Goal: Transaction & Acquisition: Purchase product/service

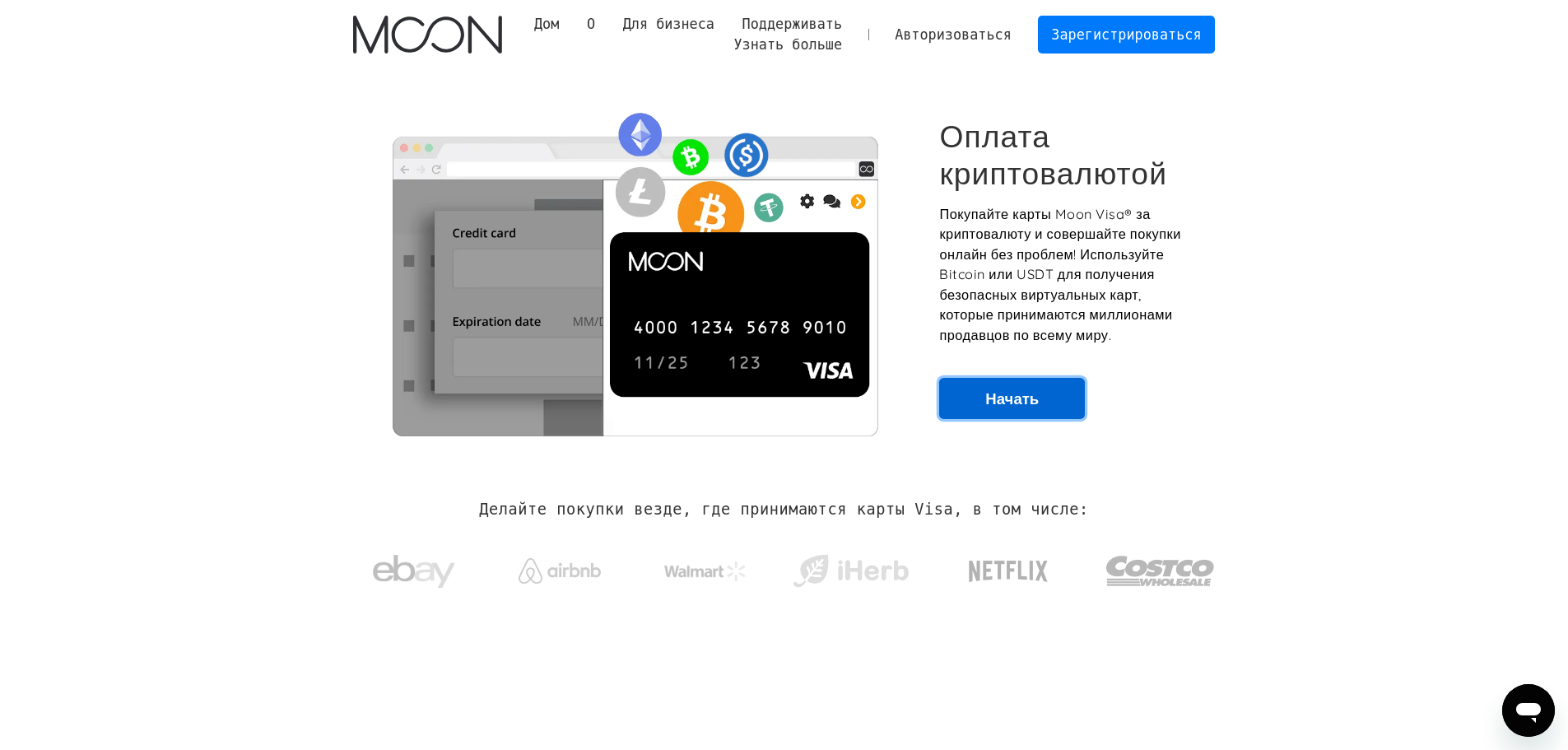
click at [1055, 393] on link "Начать" at bounding box center [1012, 398] width 146 height 41
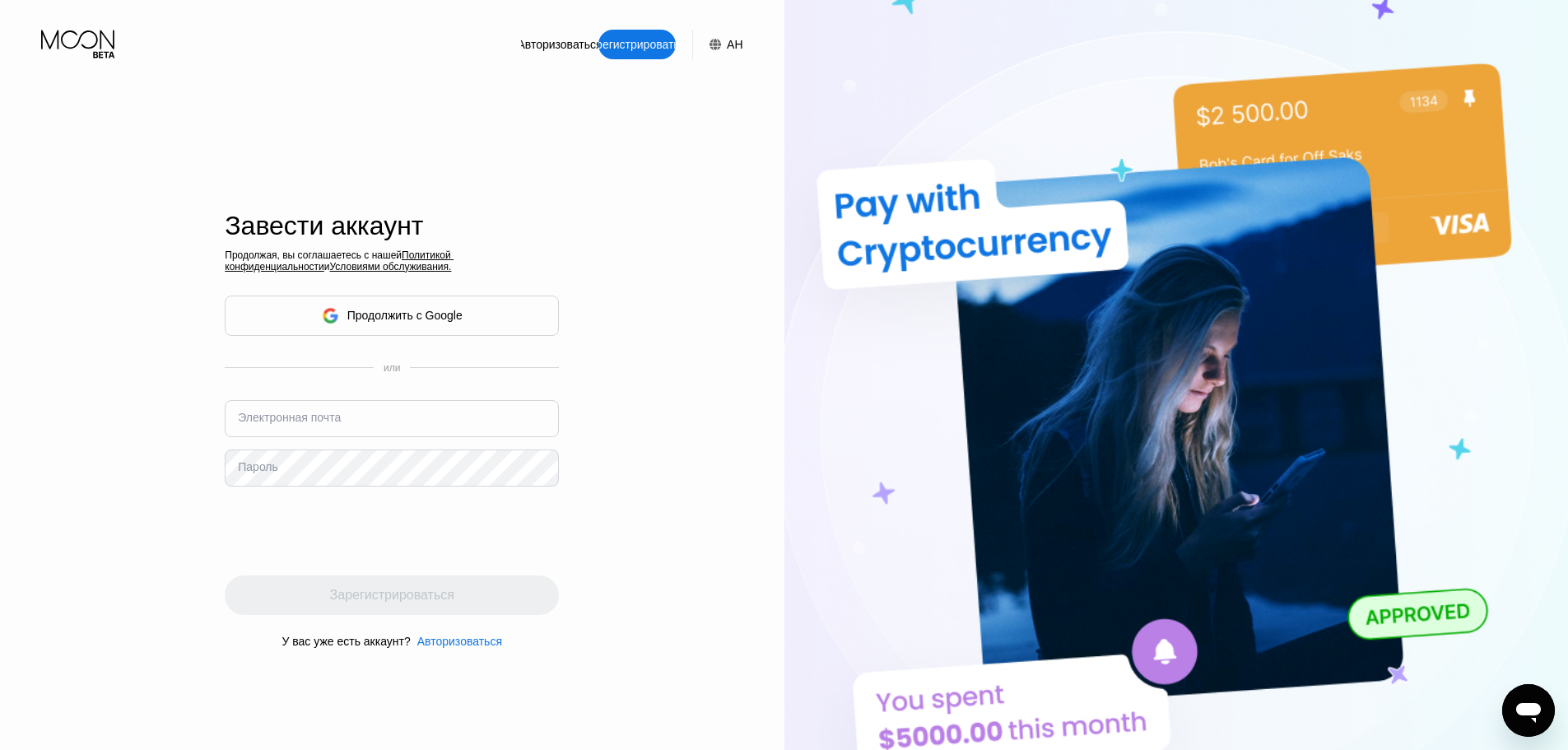
click at [476, 329] on div "Продолжить с Google" at bounding box center [392, 316] width 334 height 41
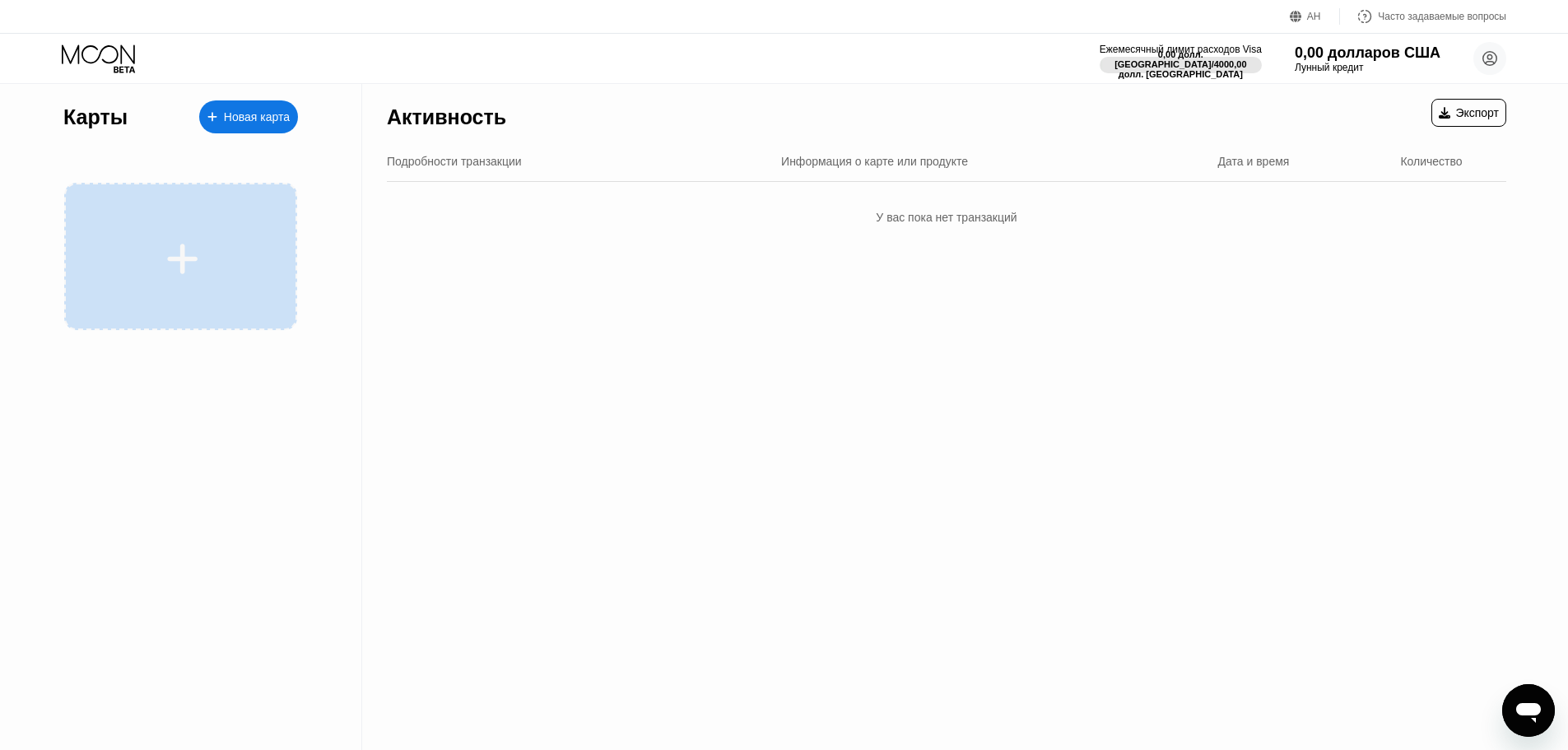
click at [121, 191] on div at bounding box center [181, 257] width 233 height 148
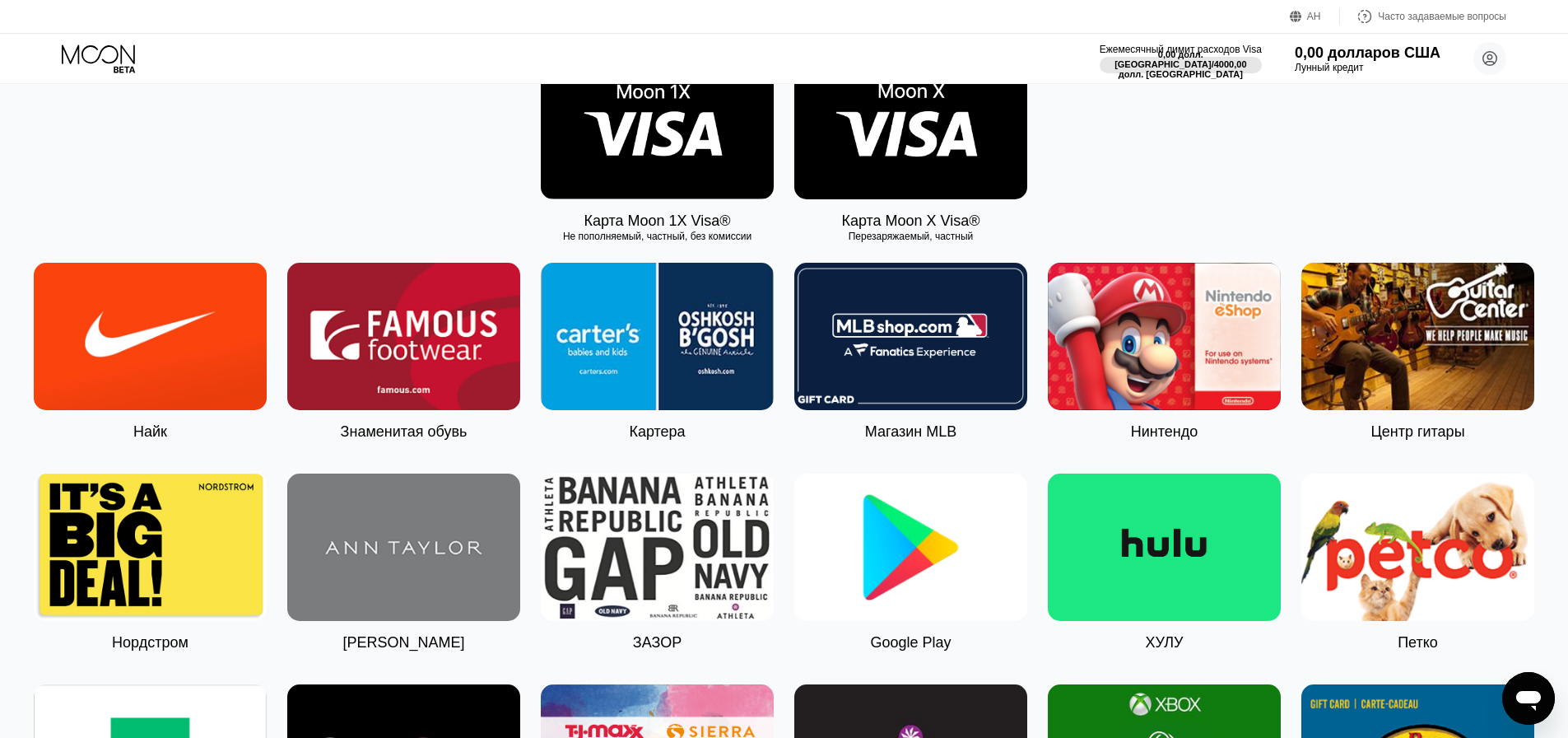
scroll to position [247, 0]
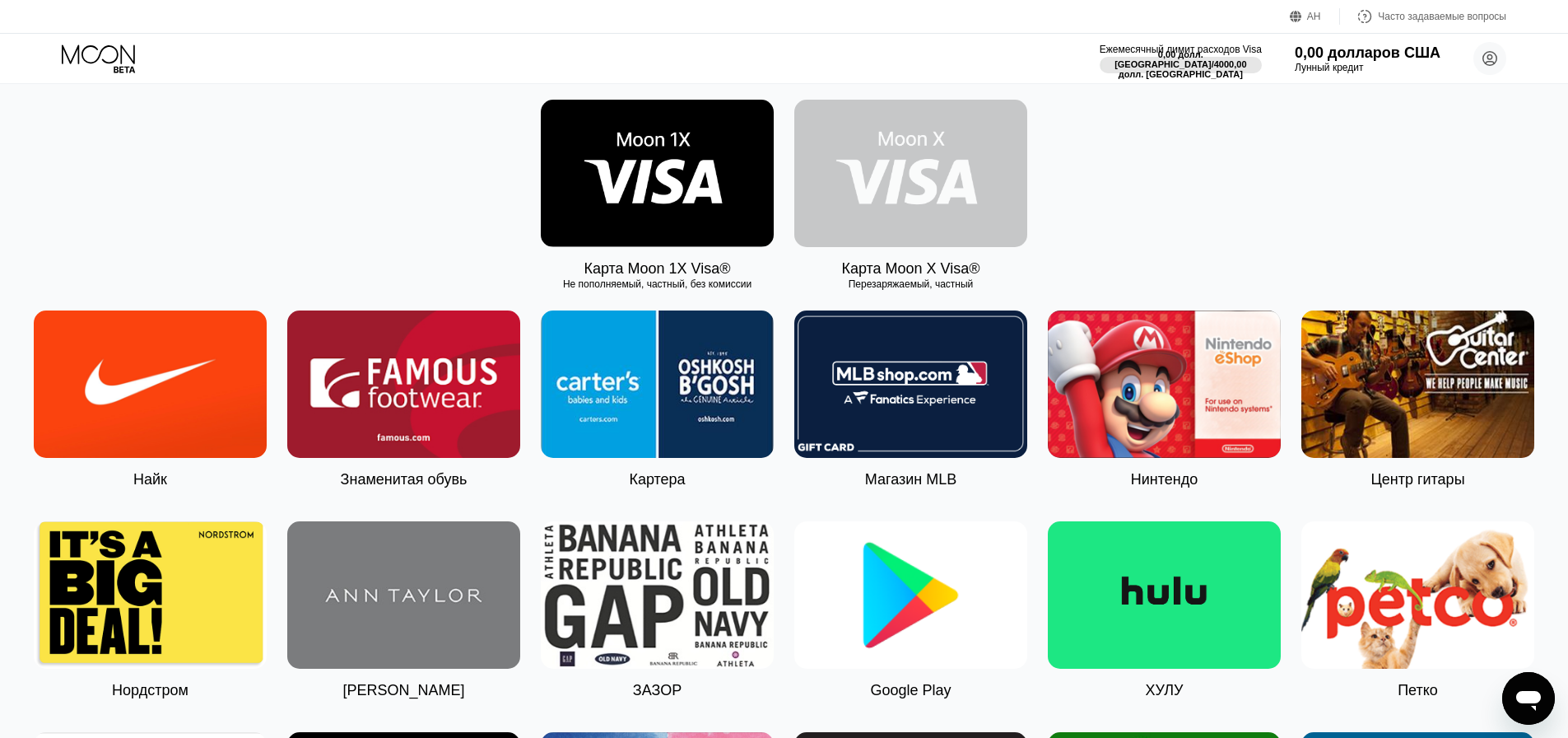
click at [874, 220] on img at bounding box center [911, 173] width 233 height 148
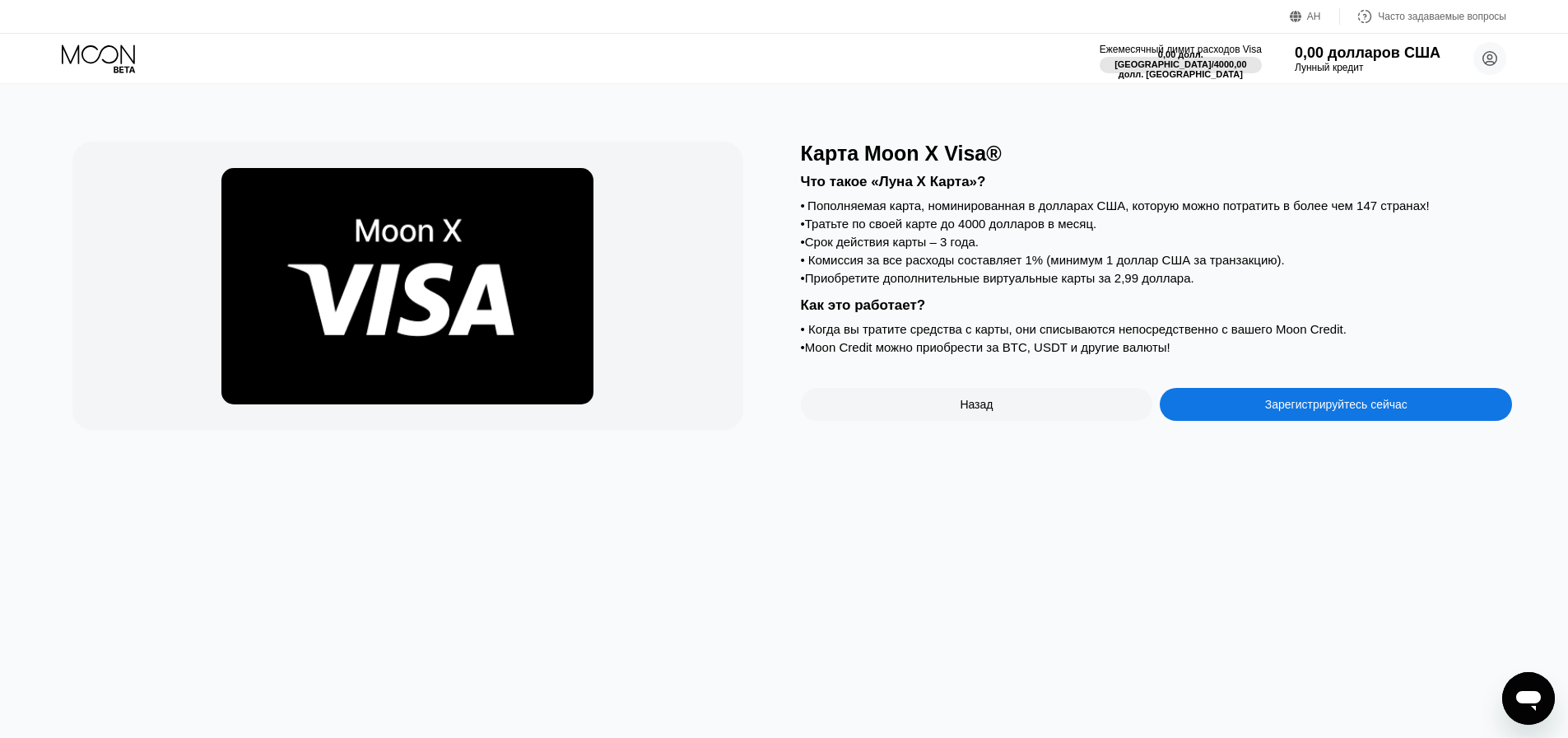
click at [1257, 420] on div "Зарегистрируйтесь сейчас" at bounding box center [1335, 404] width 352 height 33
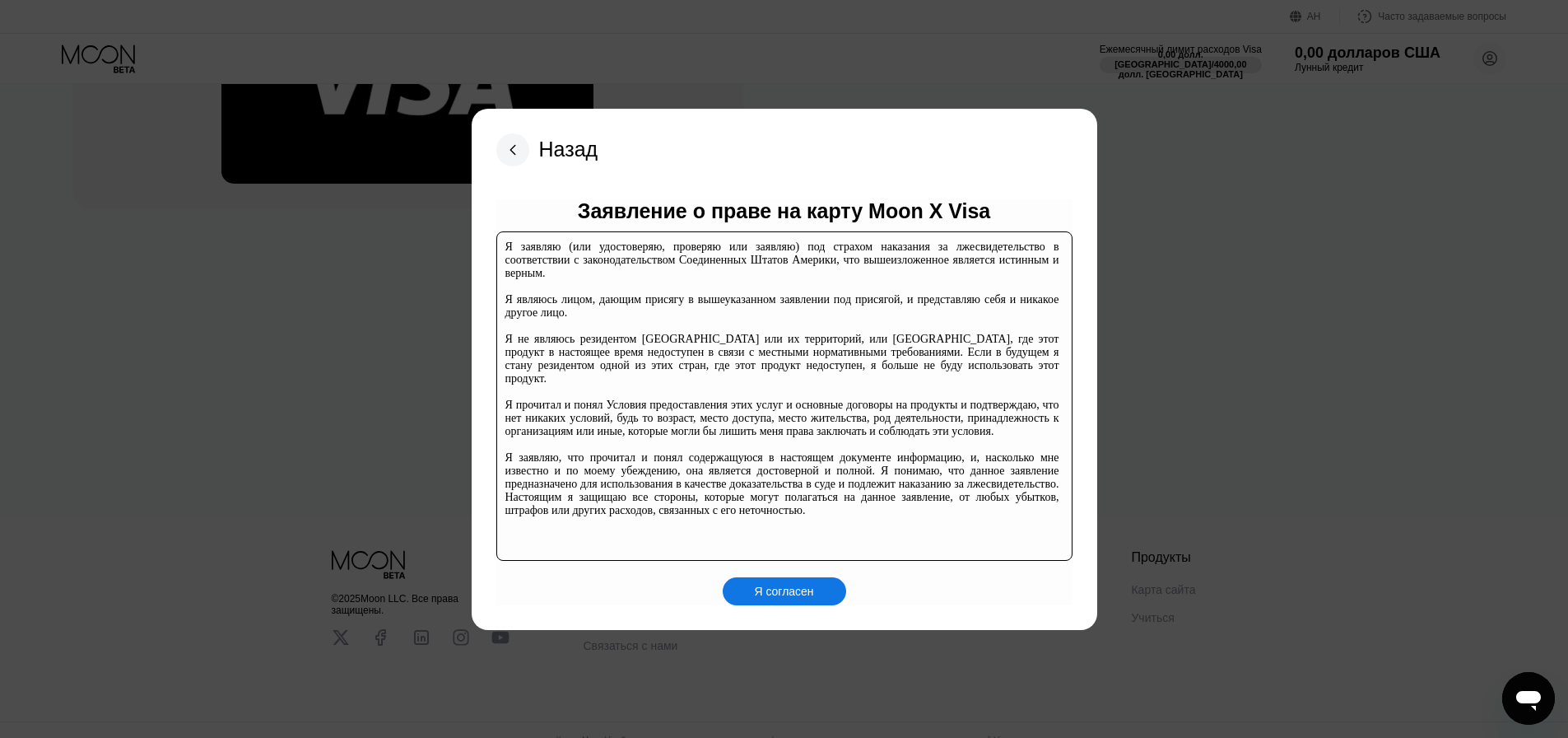
scroll to position [253, 0]
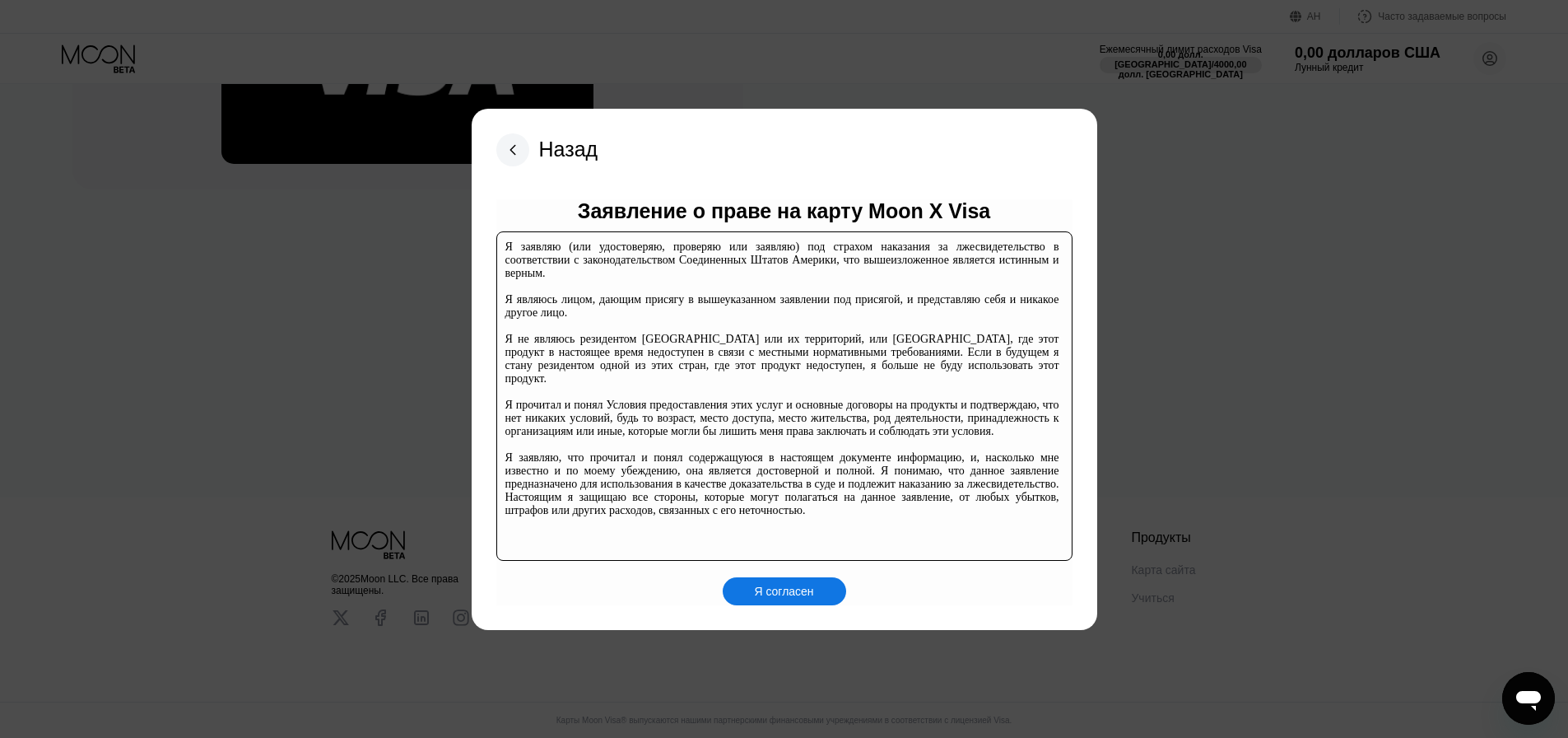
click at [815, 587] on div "Я согласен" at bounding box center [784, 591] width 123 height 28
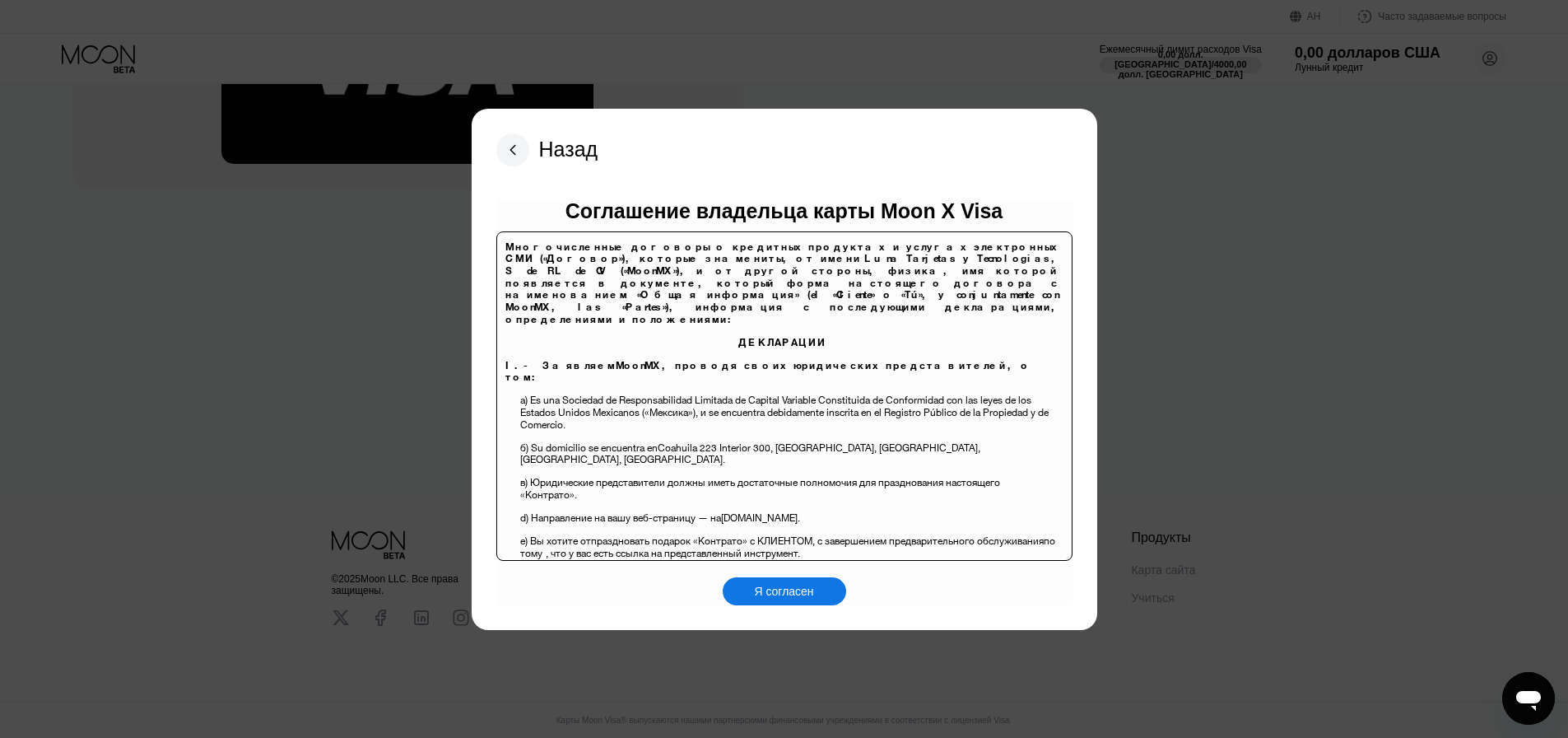
click at [523, 149] on rect at bounding box center [513, 149] width 33 height 33
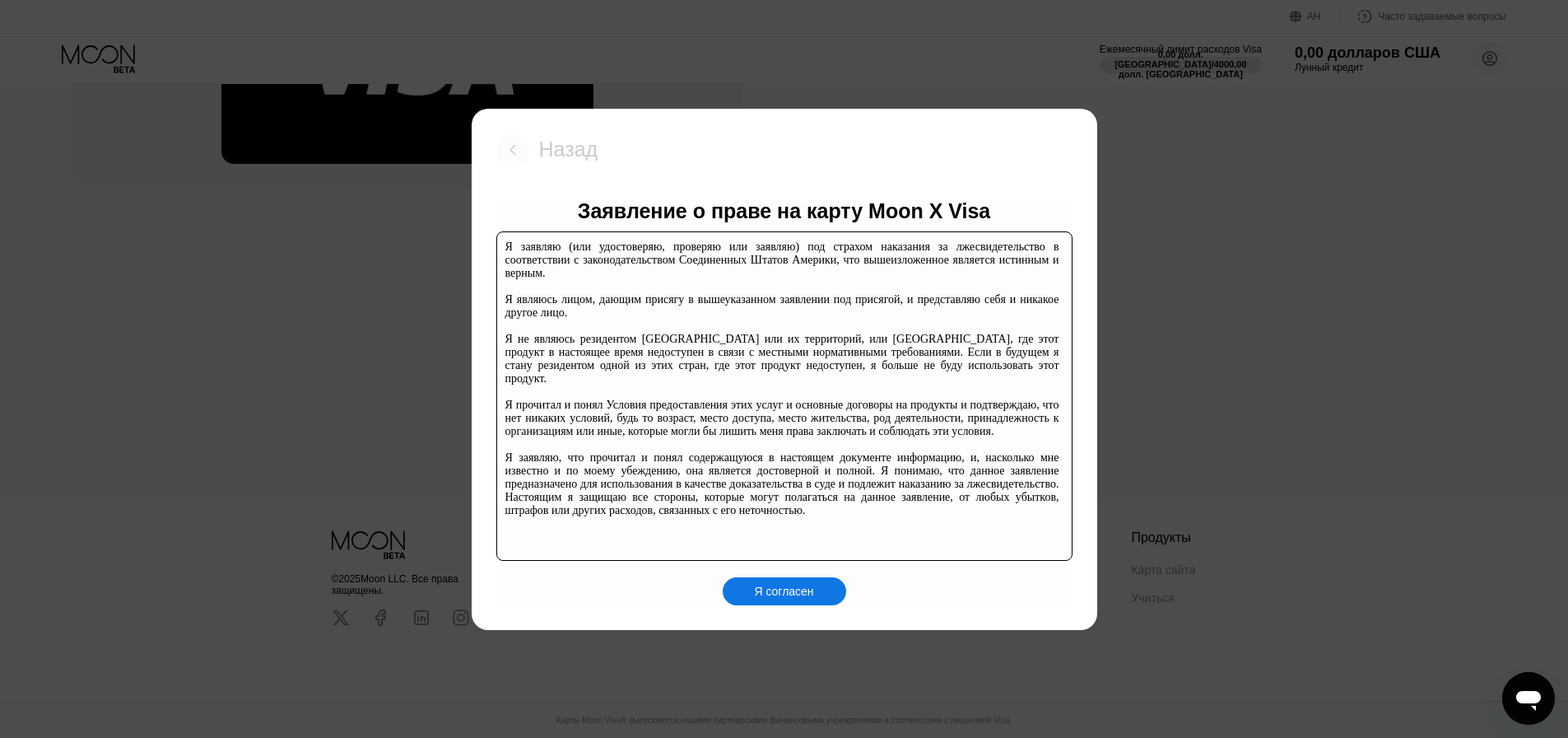
click at [521, 148] on rect at bounding box center [513, 149] width 33 height 33
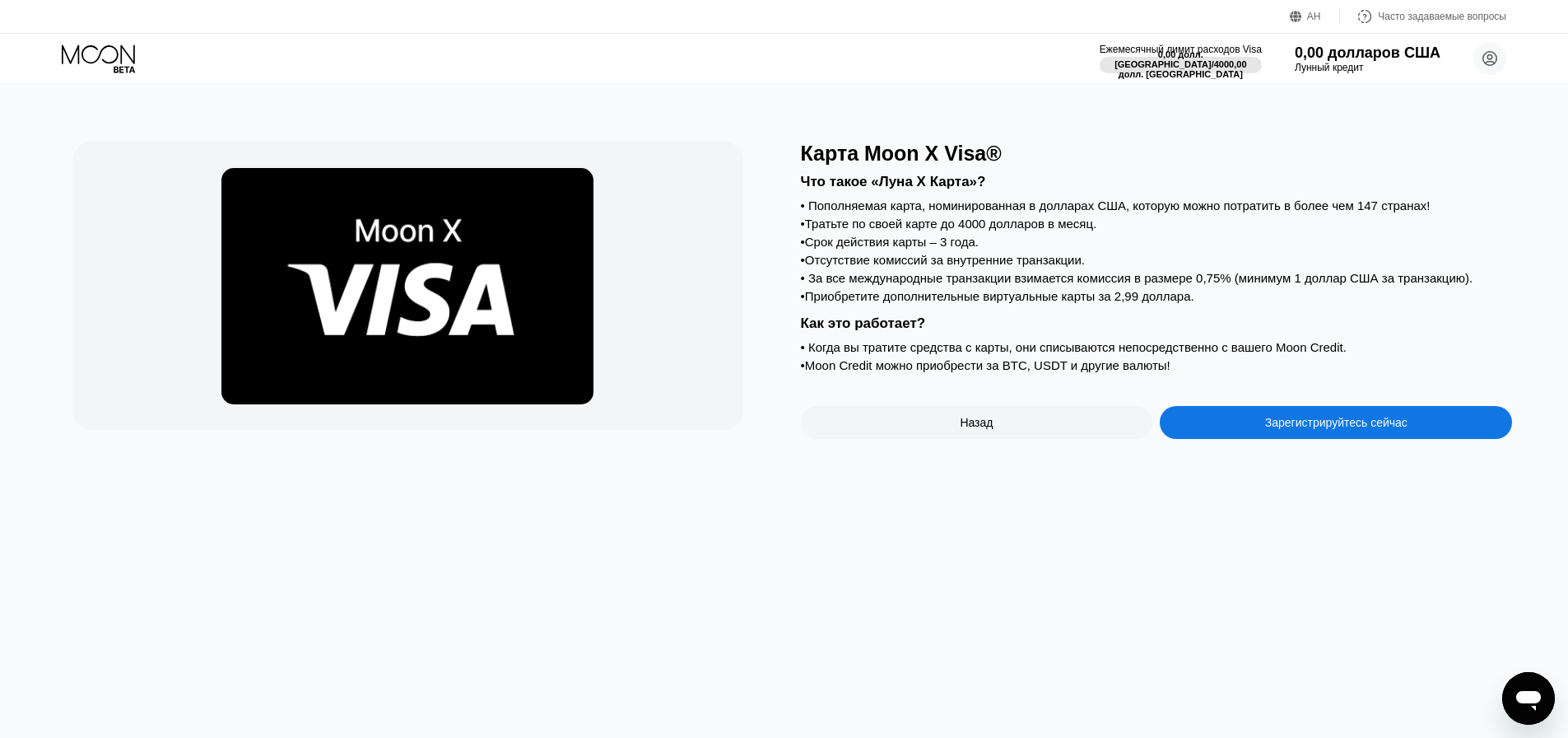
click at [1270, 429] on font "Зарегистрируйтесь сейчас" at bounding box center [1336, 423] width 143 height 14
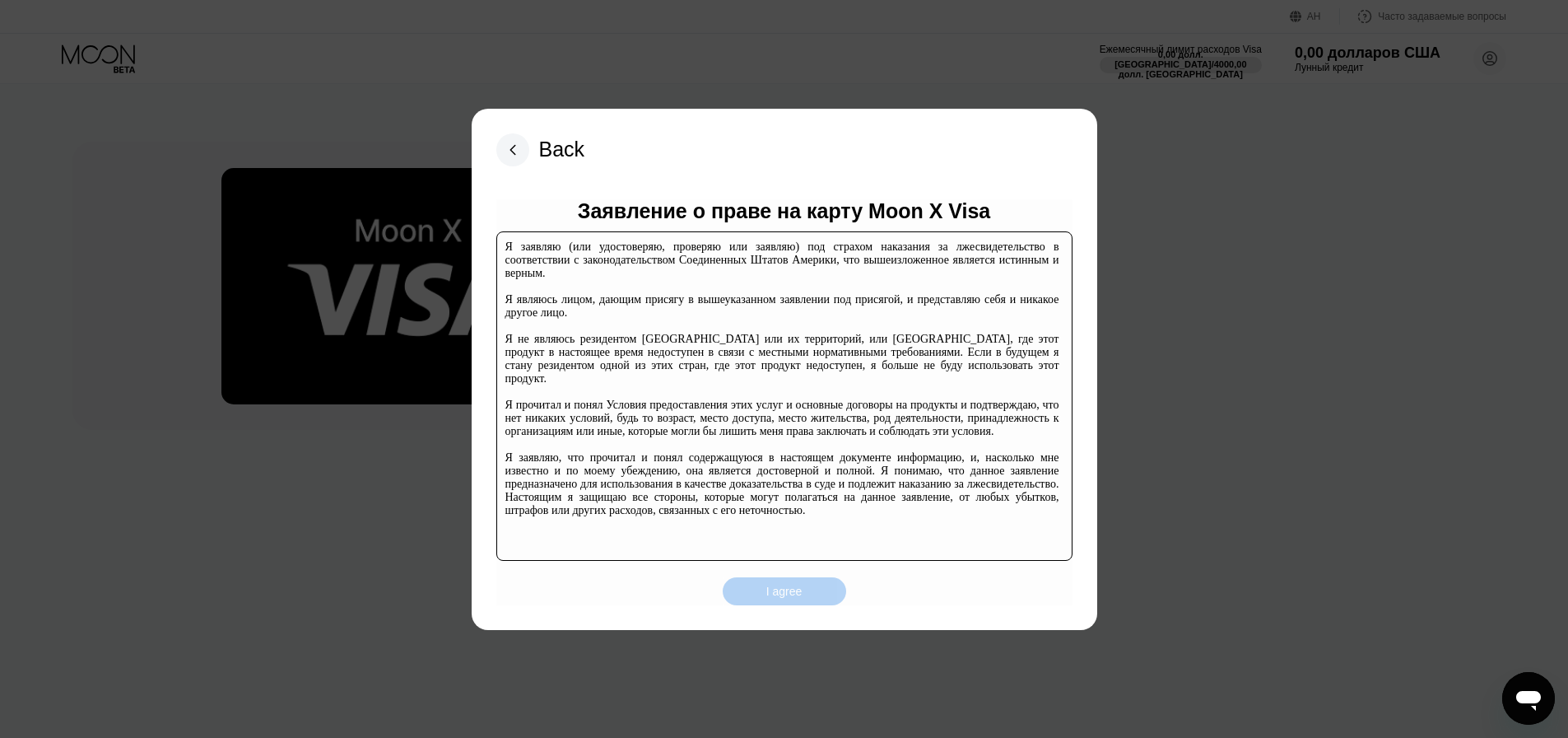
click at [785, 596] on div "I agree" at bounding box center [784, 590] width 37 height 14
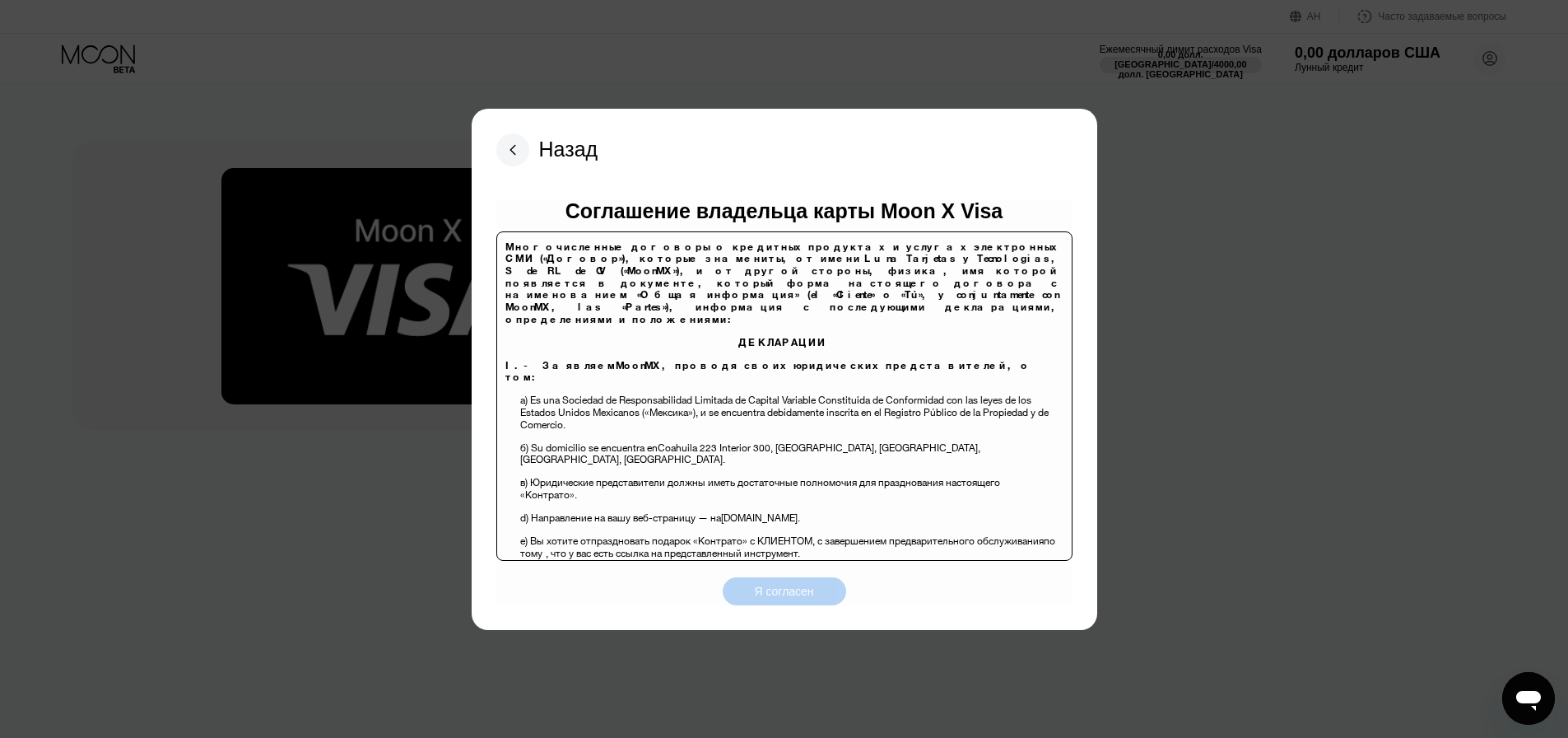
click at [829, 594] on div "Я согласен" at bounding box center [784, 591] width 123 height 28
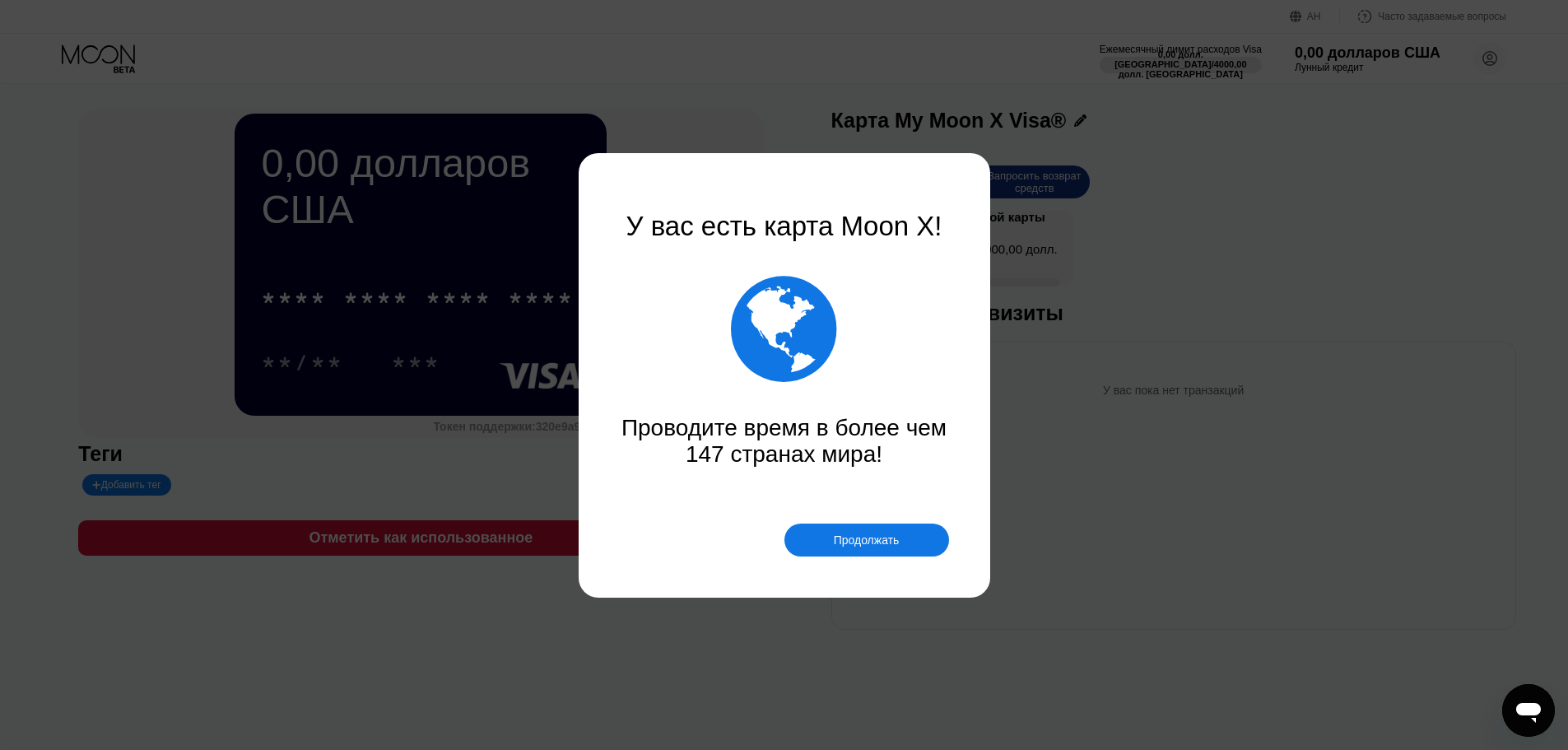
click at [874, 537] on font "Продолжать" at bounding box center [867, 540] width 66 height 14
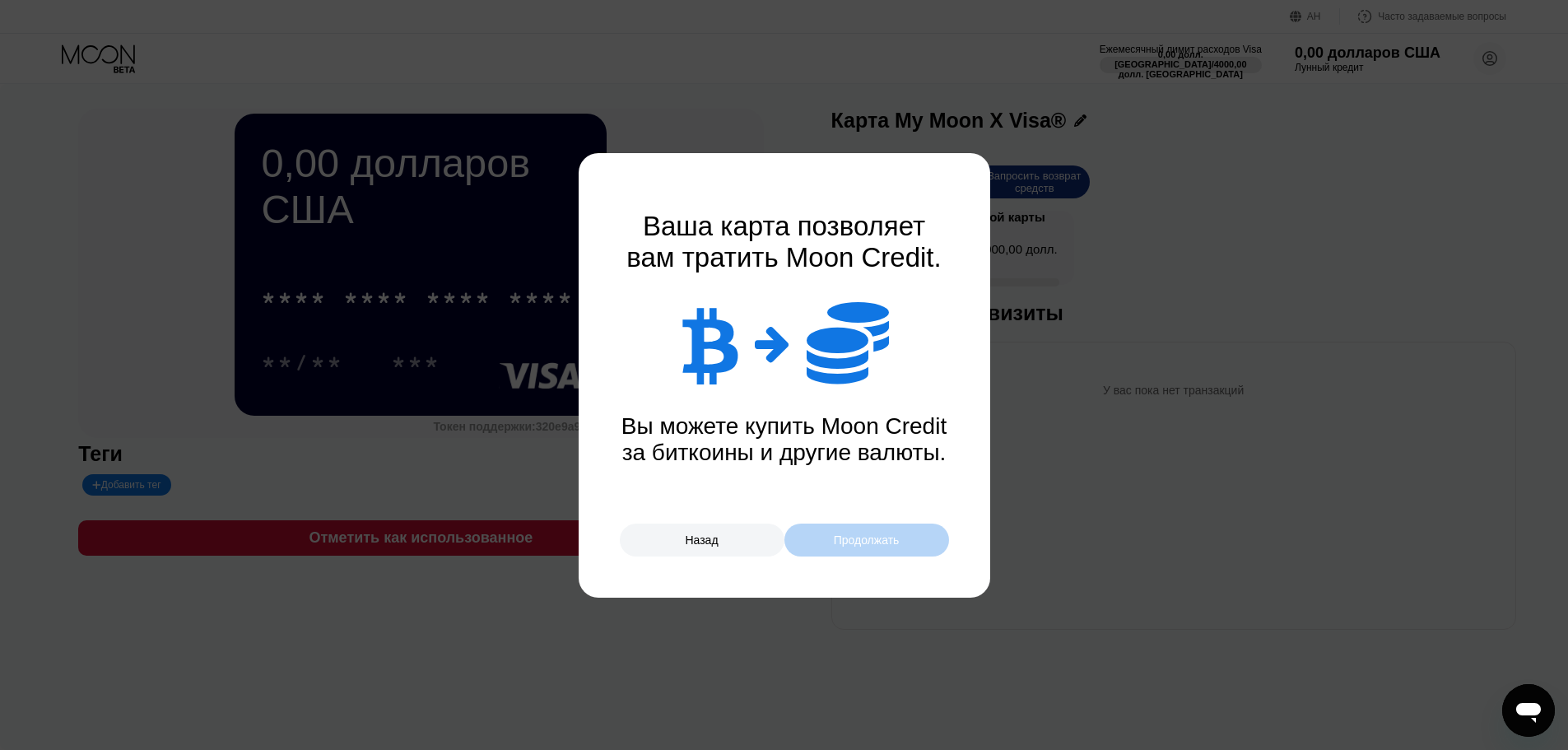
click at [874, 537] on font "Продолжать" at bounding box center [867, 540] width 66 height 14
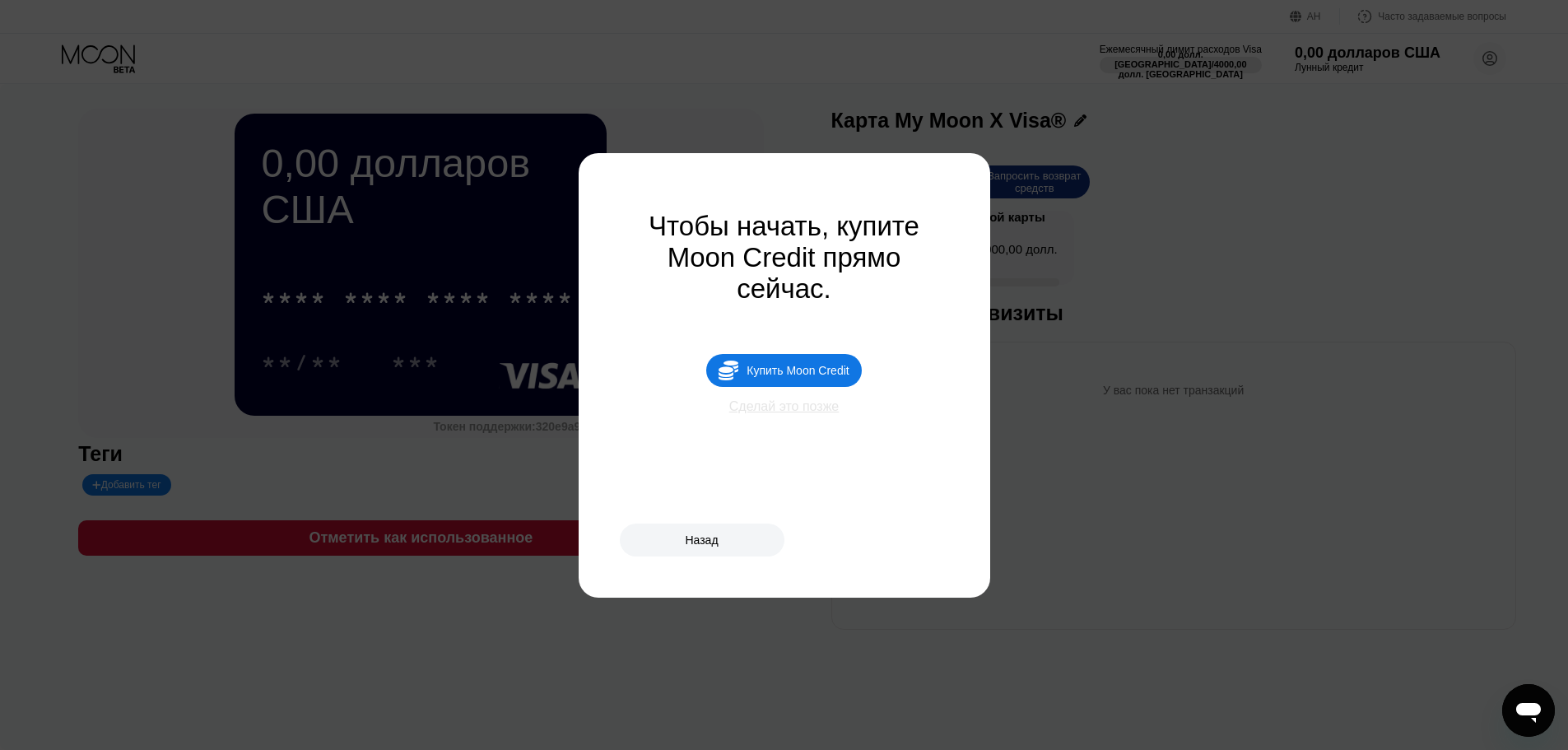
click at [795, 414] on font "Сделай это позже" at bounding box center [784, 406] width 110 height 14
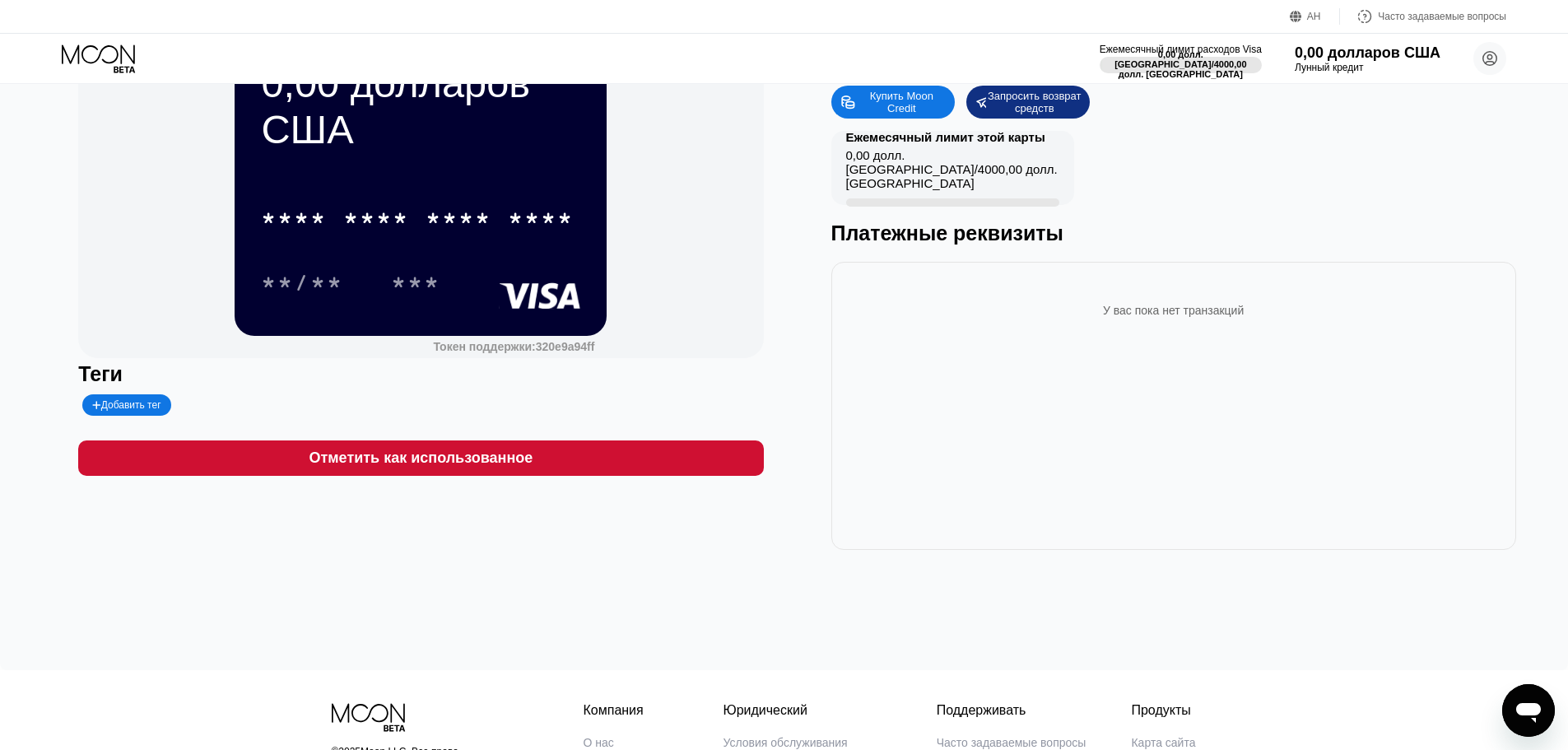
scroll to position [82, 0]
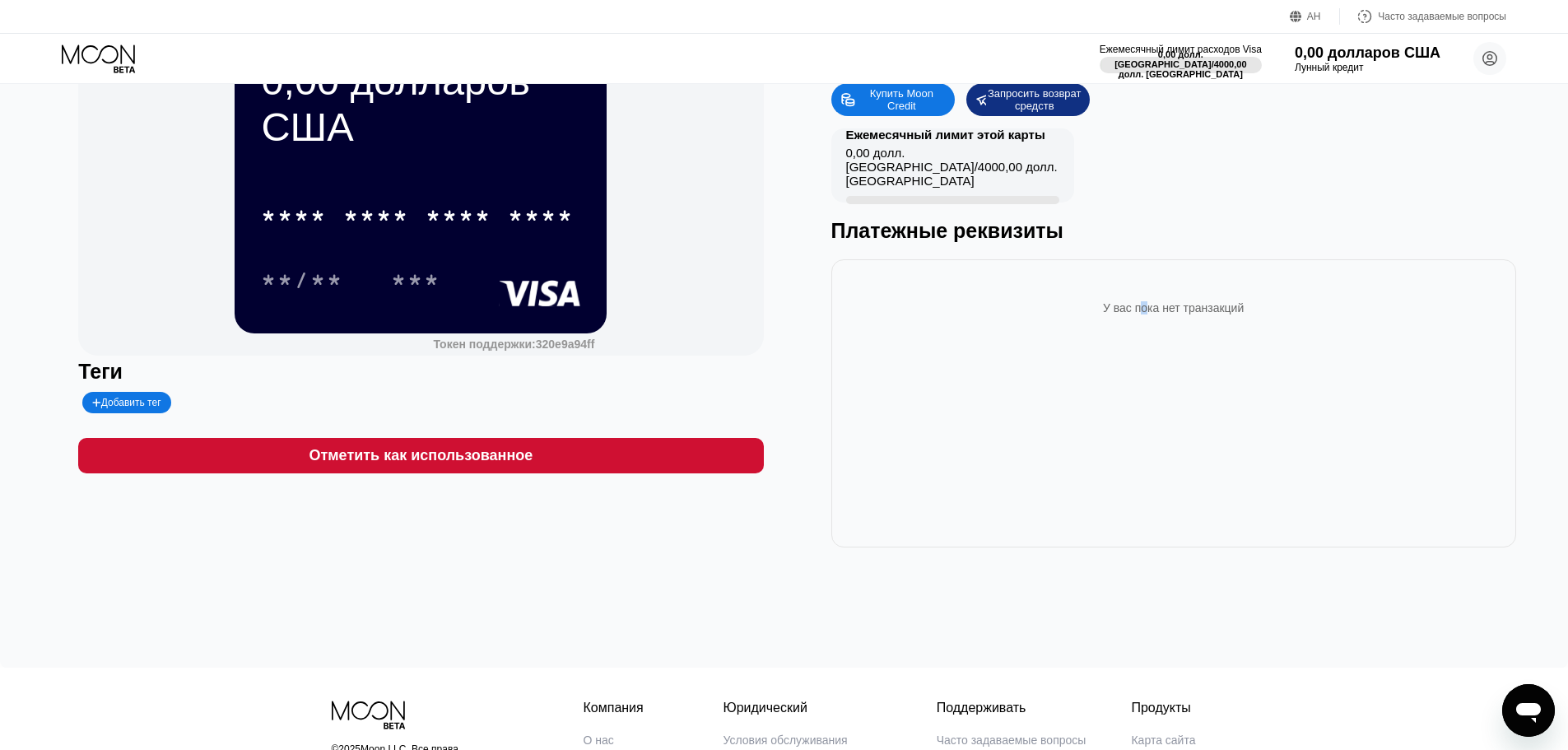
drag, startPoint x: 1137, startPoint y: 318, endPoint x: 1087, endPoint y: 315, distance: 50.1
click at [1134, 314] on font "У вас пока нет транзакций" at bounding box center [1173, 308] width 141 height 14
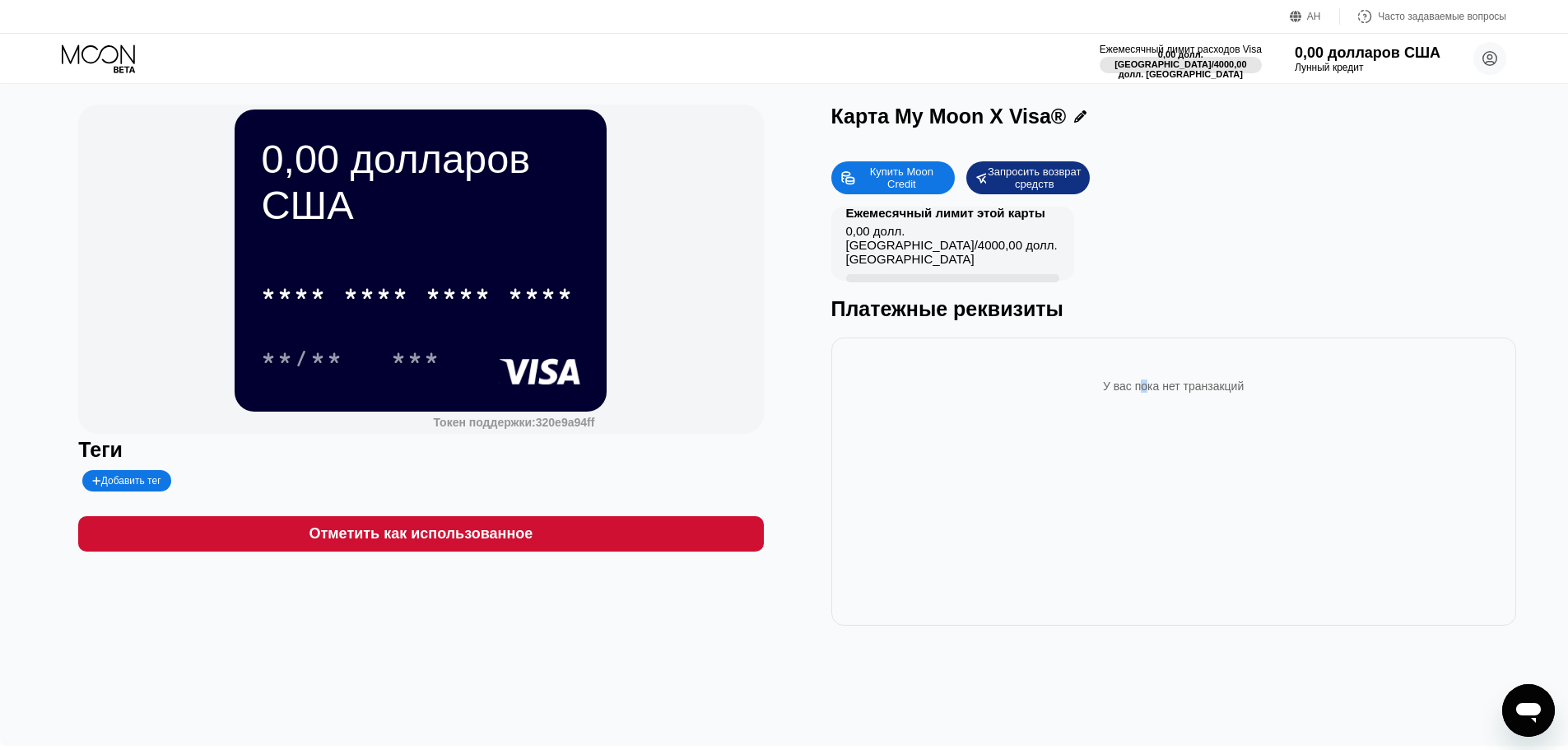
scroll to position [0, 0]
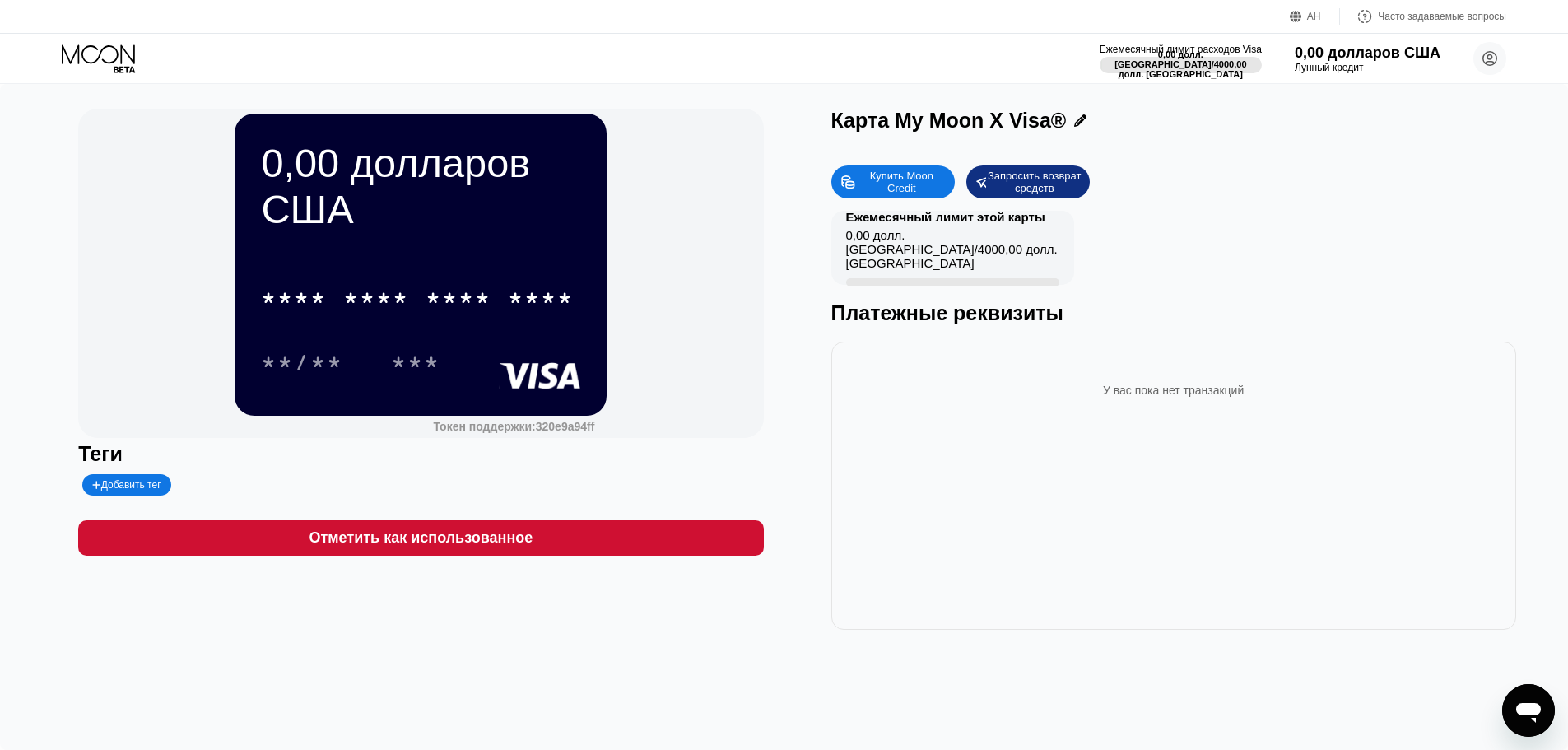
click at [930, 254] on font "0,00 долл. США" at bounding box center [910, 242] width 128 height 28
click at [115, 491] on font "Добавить тег" at bounding box center [131, 485] width 60 height 12
click at [177, 435] on div "0,00 долларов США * * * * * * * * * * * * **** **/** *** Токен поддержки: 320e9…" at bounding box center [420, 273] width 685 height 330
click at [254, 484] on div at bounding box center [172, 485] width 181 height 21
click at [238, 489] on div at bounding box center [244, 485] width 18 height 10
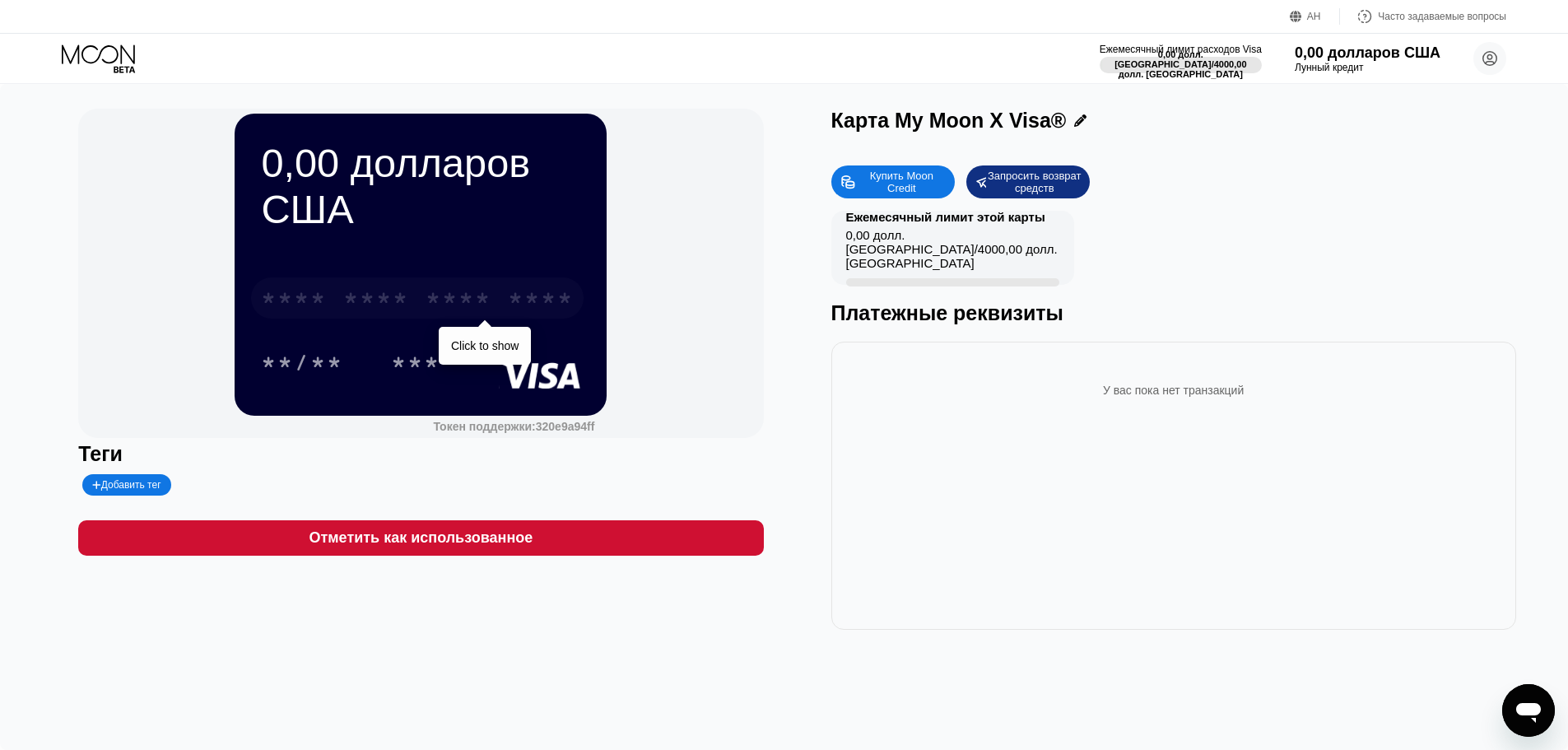
drag, startPoint x: 391, startPoint y: 326, endPoint x: 460, endPoint y: 327, distance: 69.0
click at [460, 319] on div "* * * * * * * * * * * * ****" at bounding box center [418, 298] width 333 height 41
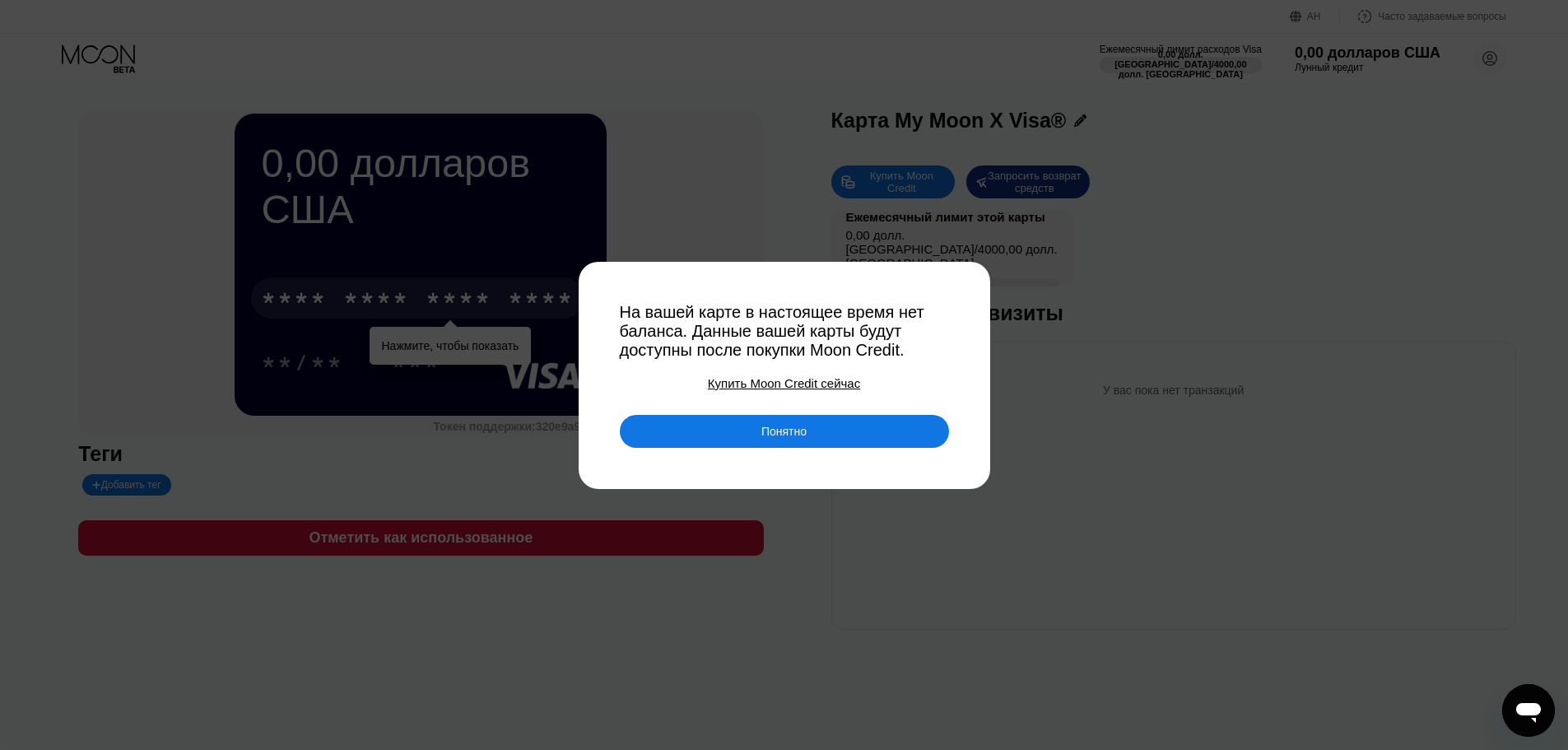
click at [762, 438] on font "Понятно" at bounding box center [784, 431] width 45 height 14
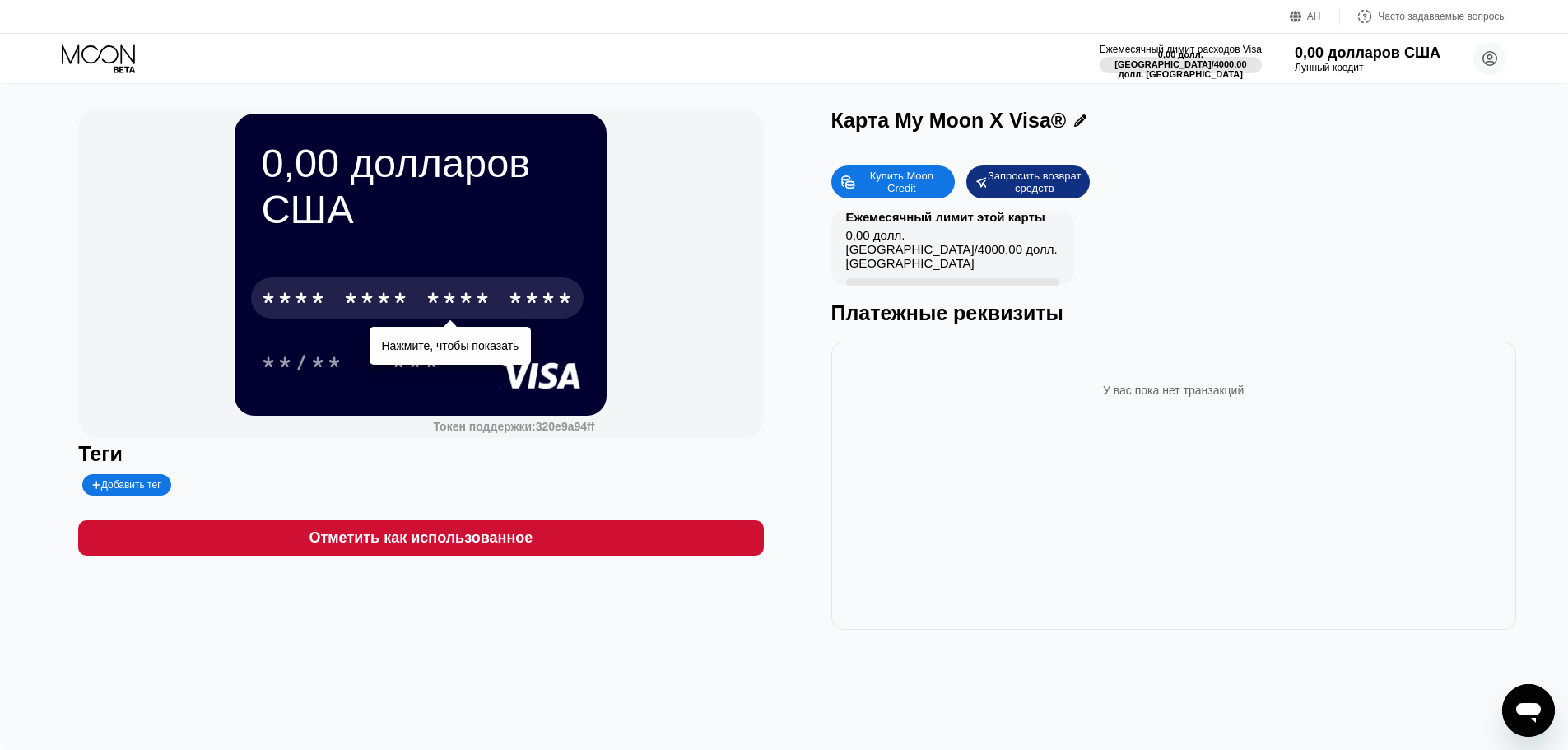
click at [930, 189] on div "Купить Moon Credit" at bounding box center [901, 182] width 89 height 26
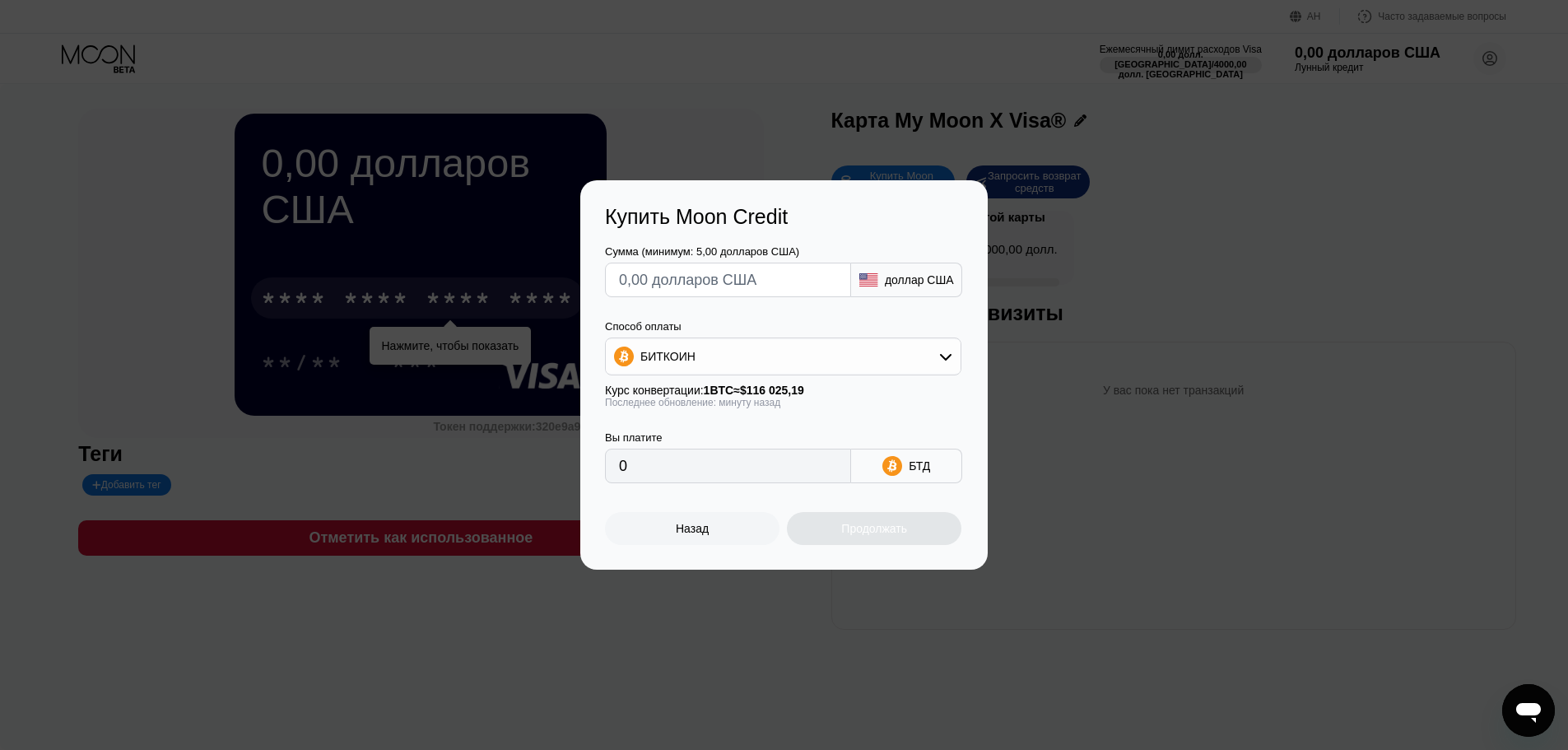
click at [923, 288] on div "доллар США" at bounding box center [907, 279] width 111 height 35
click at [922, 355] on div "БИТКОИН" at bounding box center [784, 356] width 355 height 33
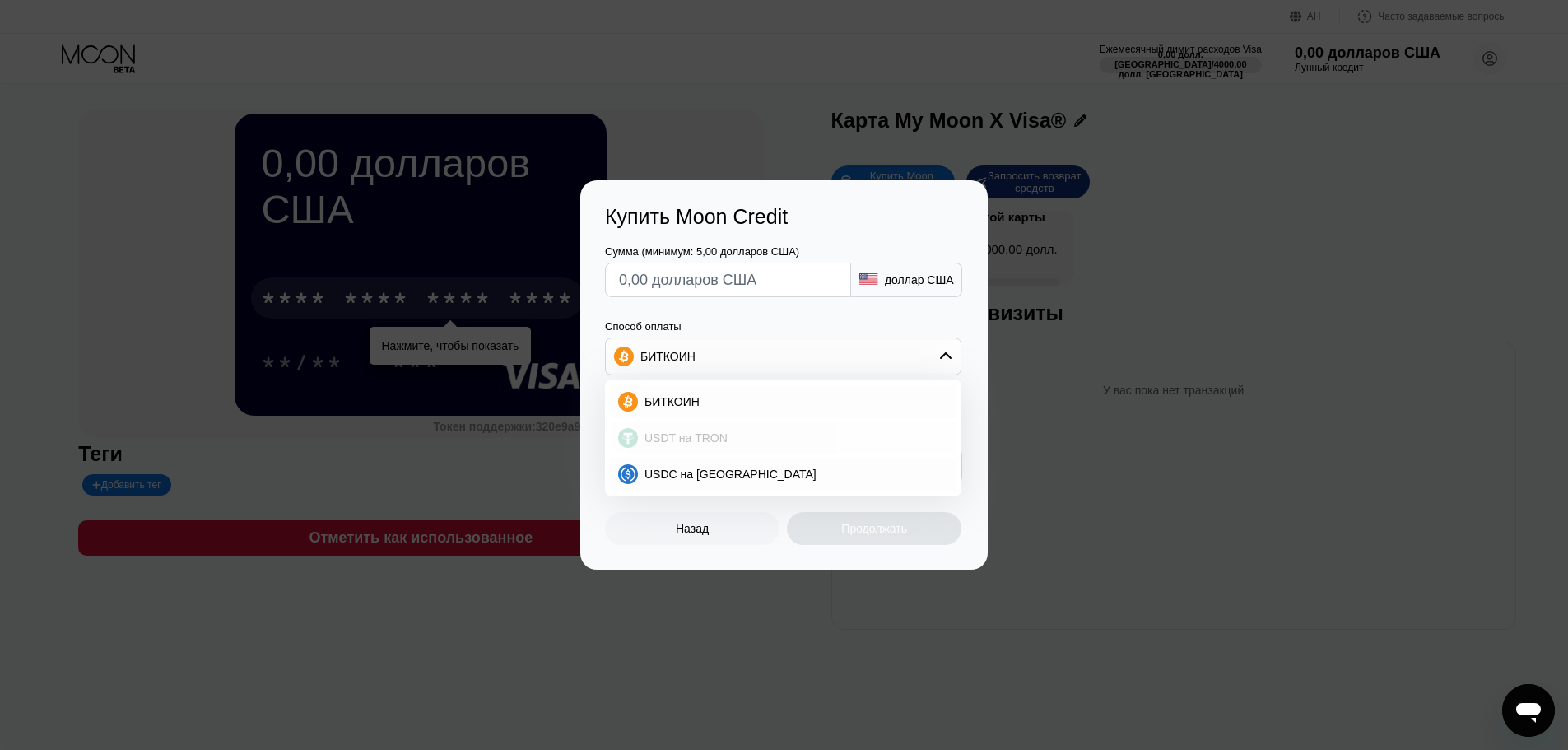
click at [789, 444] on div "USDT на TRON" at bounding box center [793, 438] width 311 height 14
type input "0.00"
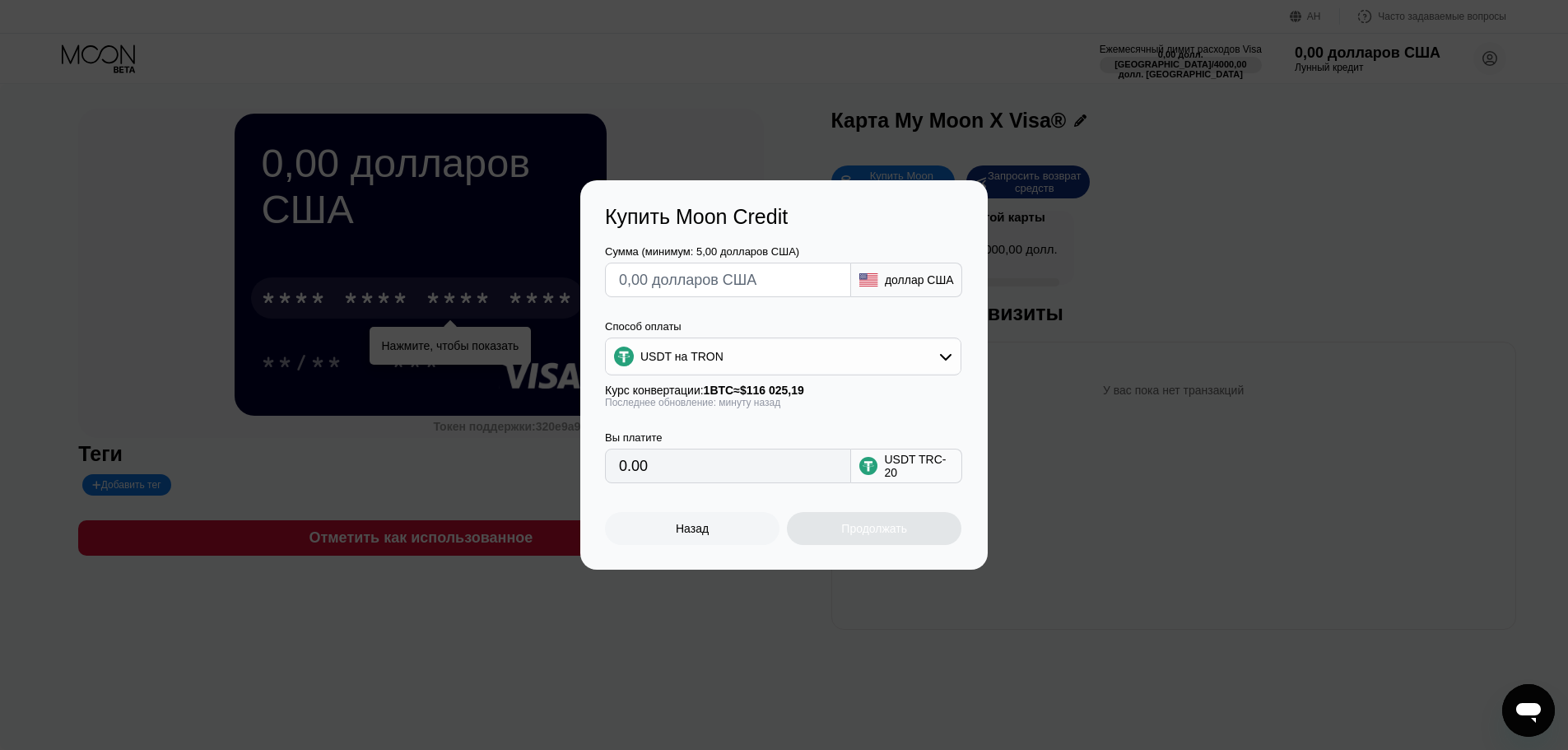
click at [908, 283] on font "доллар США" at bounding box center [919, 280] width 69 height 14
click at [688, 272] on input "text" at bounding box center [728, 279] width 218 height 33
click at [734, 475] on input "0.00" at bounding box center [728, 465] width 218 height 33
click at [685, 268] on input "text" at bounding box center [728, 279] width 218 height 33
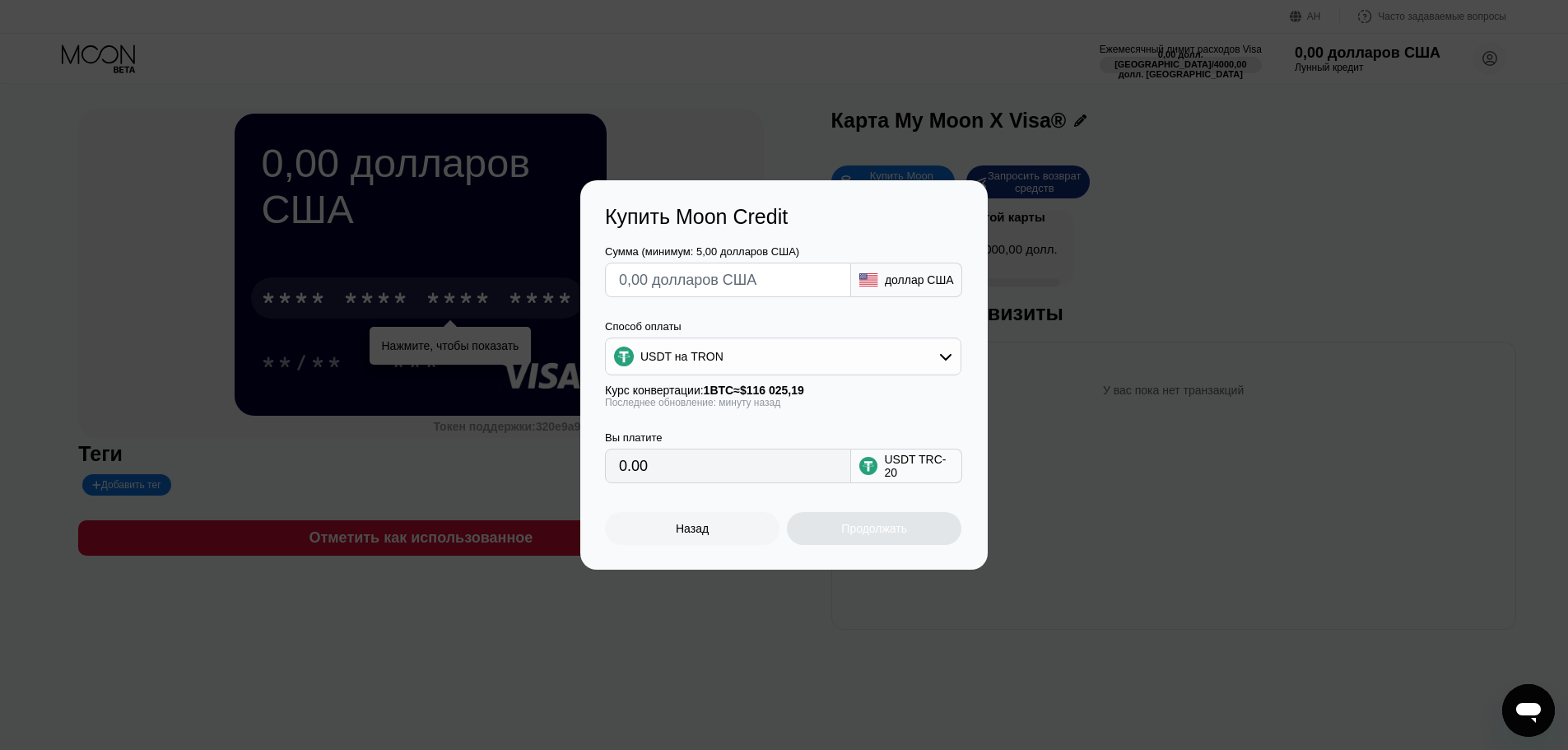
type input "$1"
type input "1.01"
type input "$10"
type input "10.10"
type input "$100"
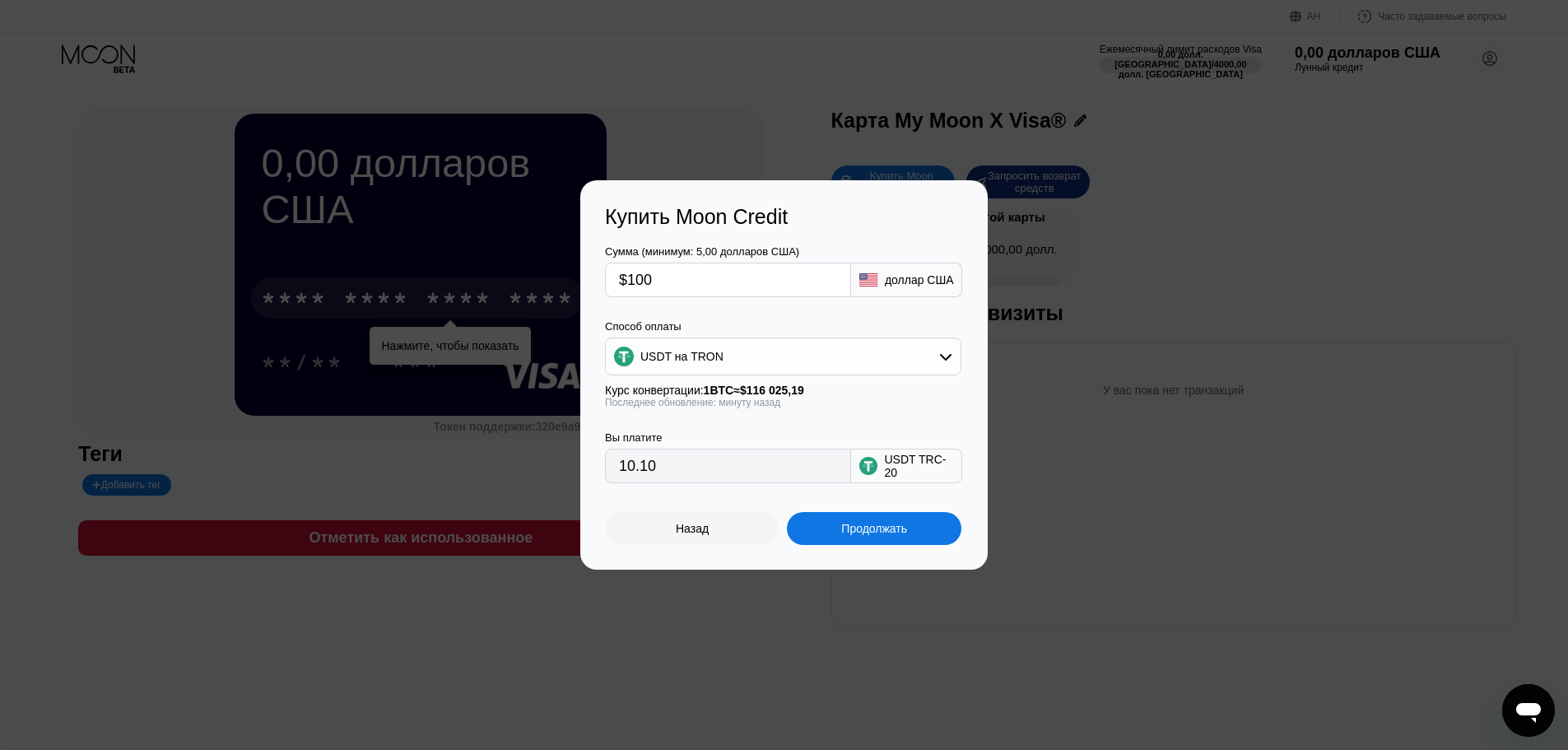
type input "101.01"
type input "$10"
type input "10.10"
type input "$10"
click at [827, 529] on div "Продолжать" at bounding box center [874, 528] width 175 height 33
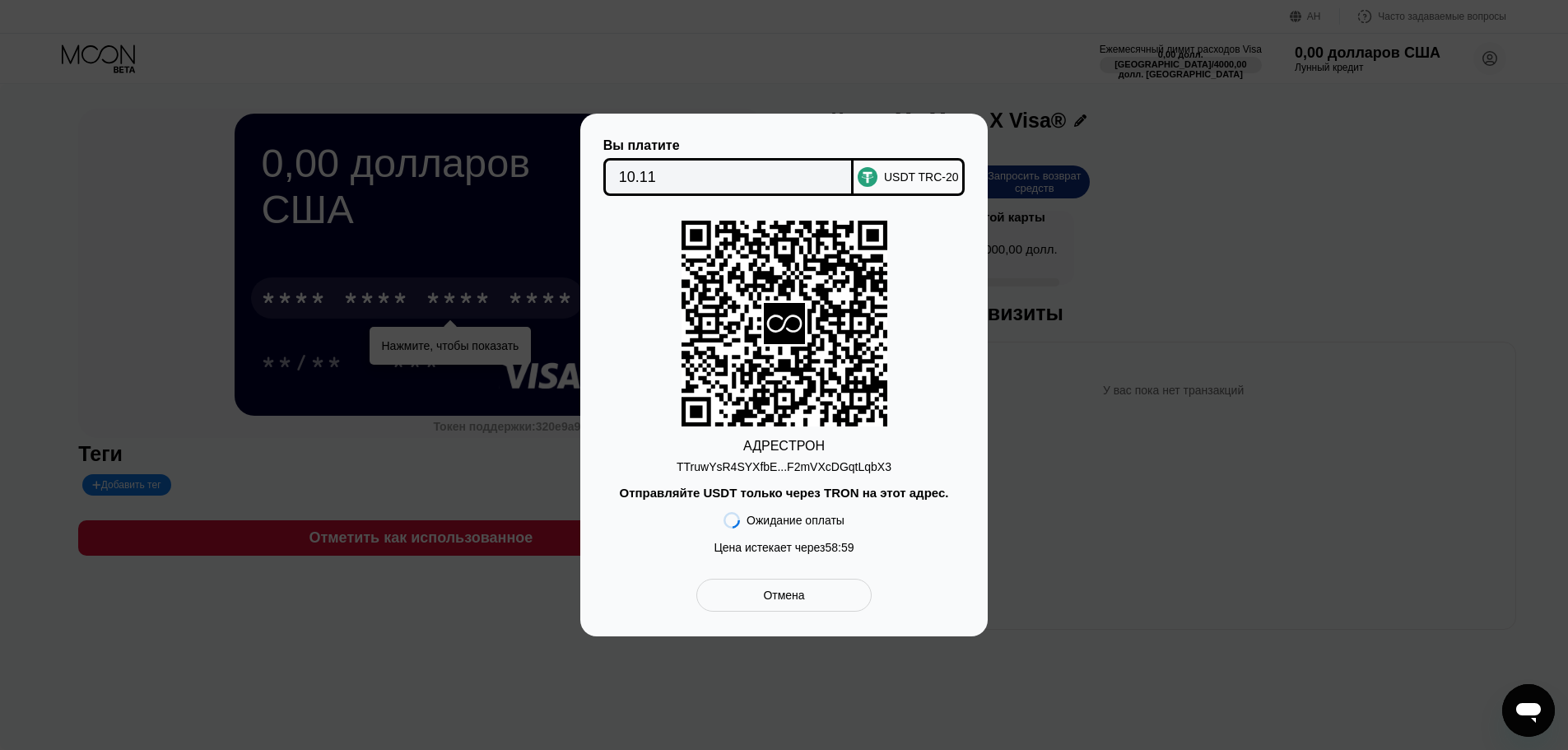
click at [826, 592] on div "Отмена" at bounding box center [784, 595] width 176 height 33
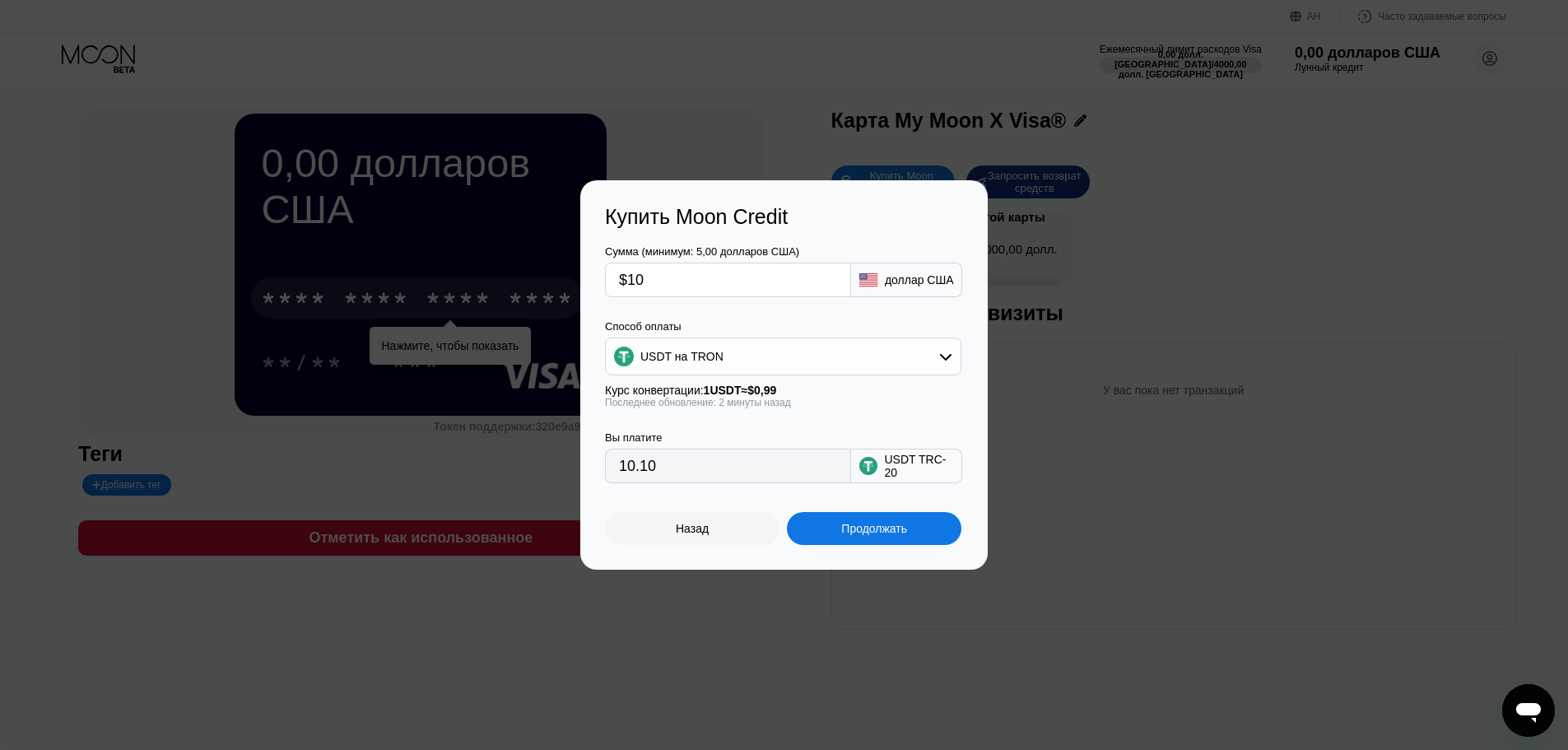
click at [745, 529] on div "Назад" at bounding box center [693, 528] width 175 height 33
